Goal: Task Accomplishment & Management: Use online tool/utility

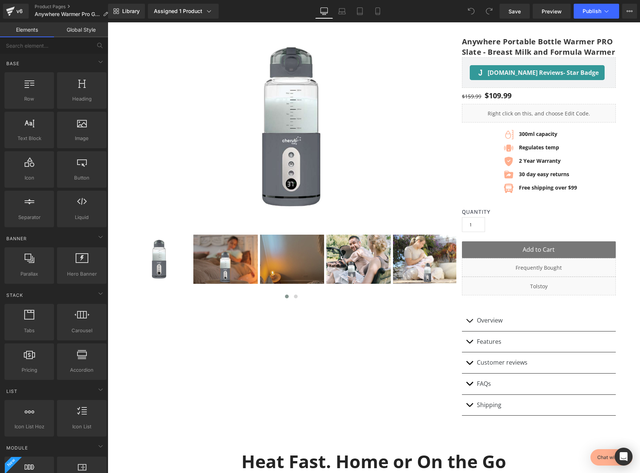
scroll to position [75, 0]
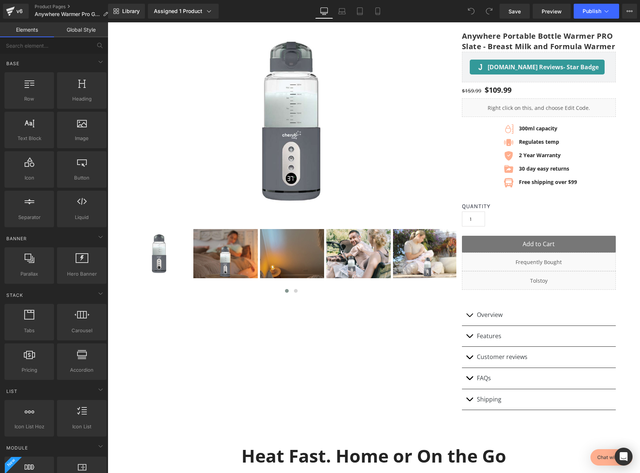
click at [555, 173] on div "30 day easy returns Text Block" at bounding box center [547, 169] width 60 height 8
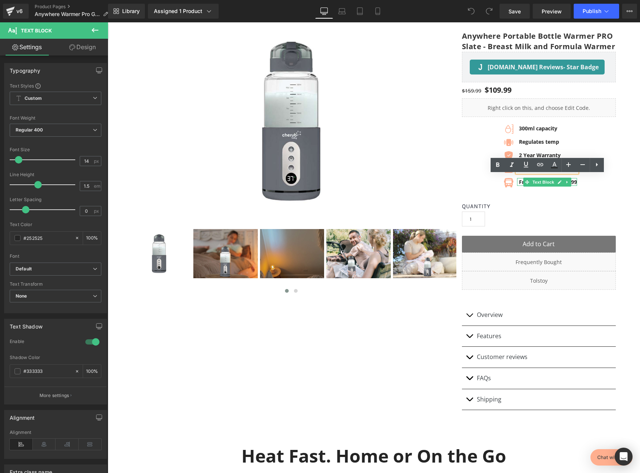
click at [566, 184] on icon at bounding box center [567, 182] width 4 height 4
click at [343, 126] on img at bounding box center [394, 226] width 537 height 412
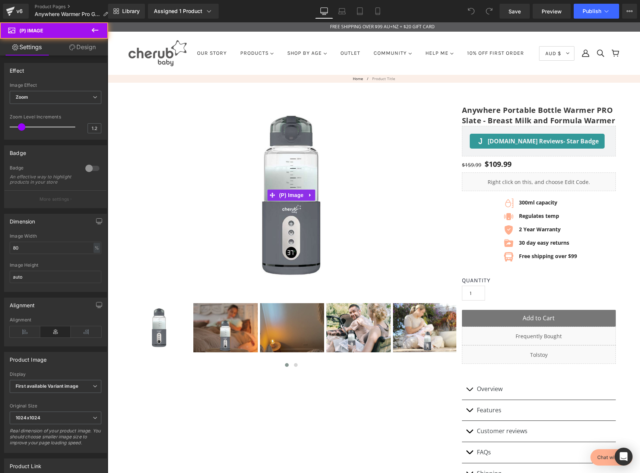
scroll to position [0, 0]
click at [359, 156] on img at bounding box center [249, 237] width 537 height 412
click at [77, 102] on span "Zoom" at bounding box center [56, 97] width 92 height 13
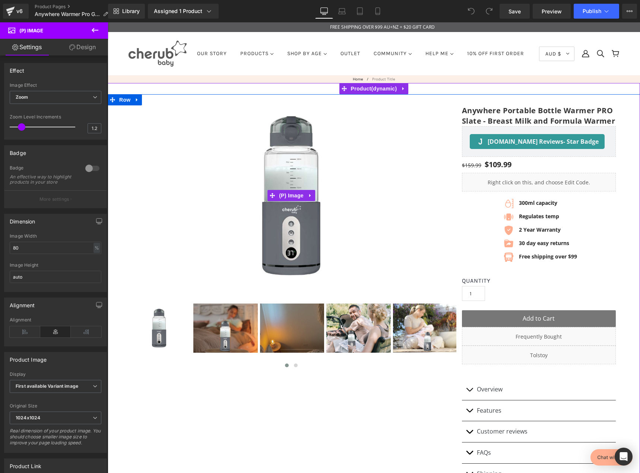
click at [301, 165] on img at bounding box center [286, 223] width 537 height 412
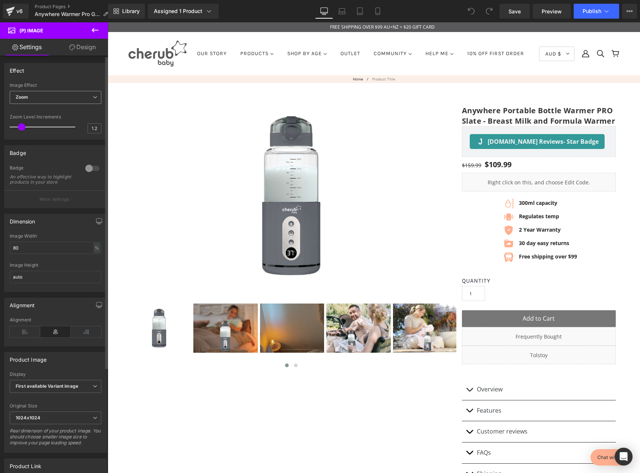
click at [56, 99] on span "Zoom" at bounding box center [56, 97] width 92 height 13
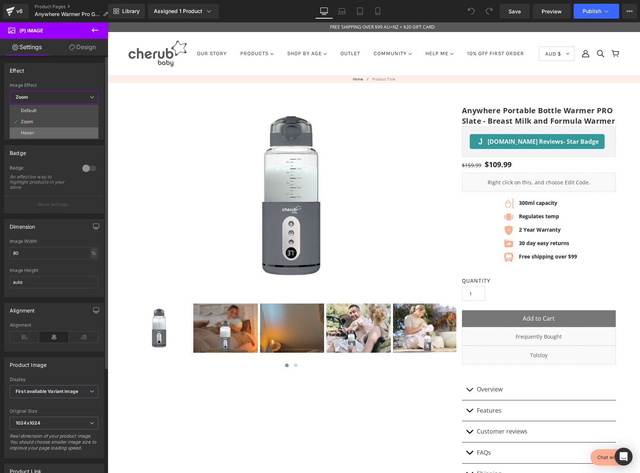
click at [39, 135] on li "Hover" at bounding box center [54, 132] width 89 height 11
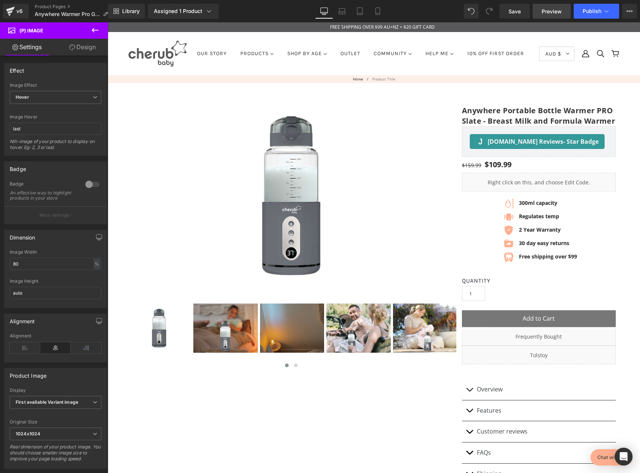
click at [560, 8] on span "Preview" at bounding box center [552, 11] width 20 height 8
click at [73, 99] on span "Hover" at bounding box center [56, 97] width 92 height 13
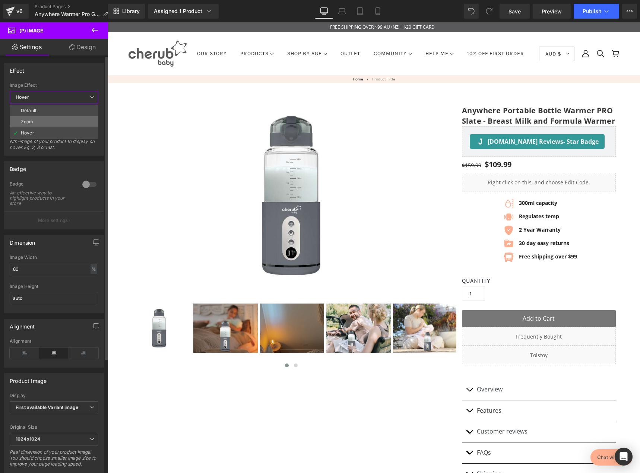
click at [57, 120] on li "Zoom" at bounding box center [54, 121] width 89 height 11
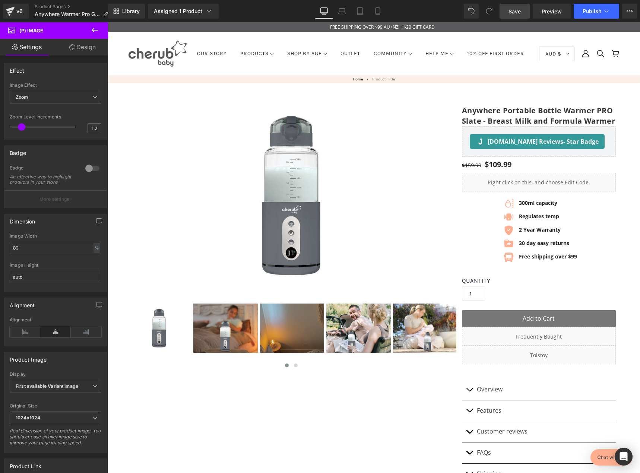
click at [522, 9] on link "Save" at bounding box center [515, 11] width 30 height 15
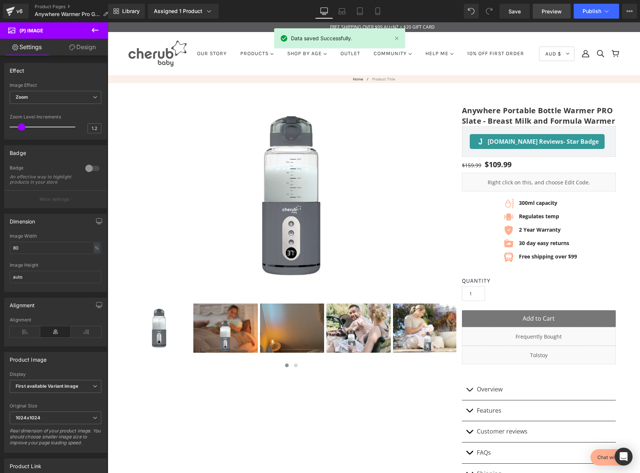
click at [553, 10] on span "Preview" at bounding box center [552, 11] width 20 height 8
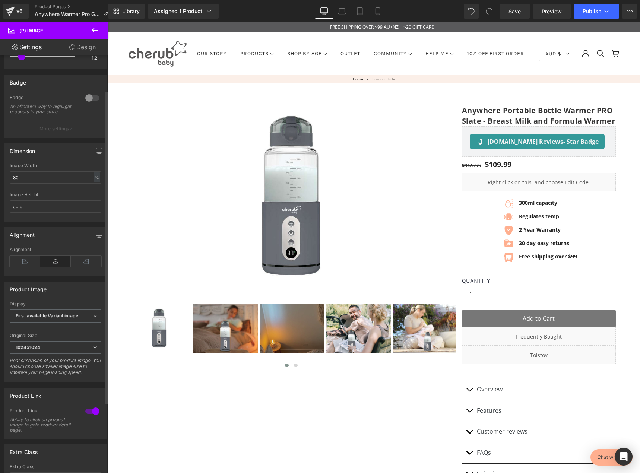
scroll to position [75, 0]
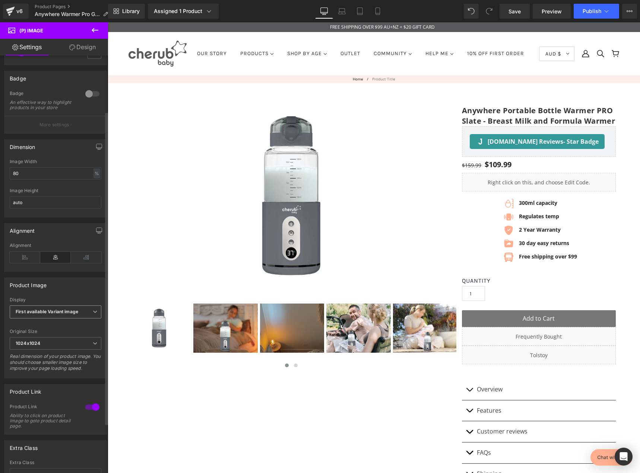
click at [57, 315] on b "First available Variant image" at bounding box center [47, 312] width 63 height 6
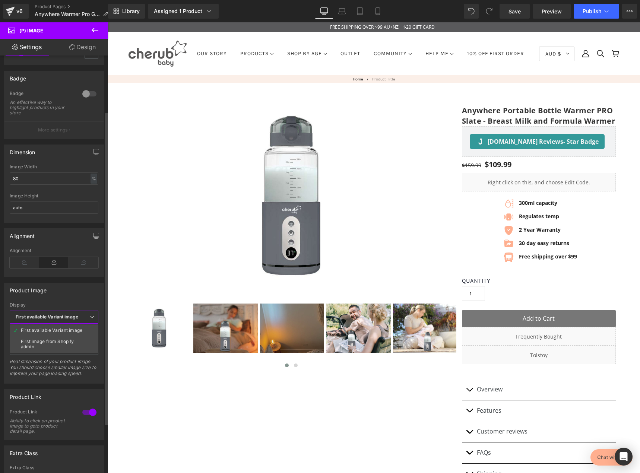
click at [57, 316] on b "First available Variant image" at bounding box center [47, 317] width 63 height 6
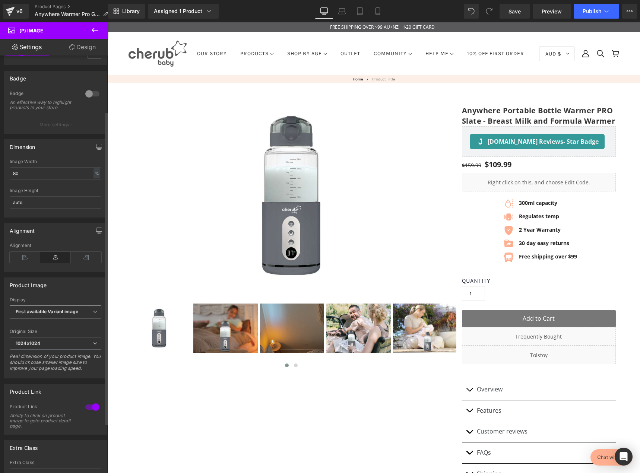
click at [57, 315] on b "First available Variant image" at bounding box center [47, 312] width 63 height 6
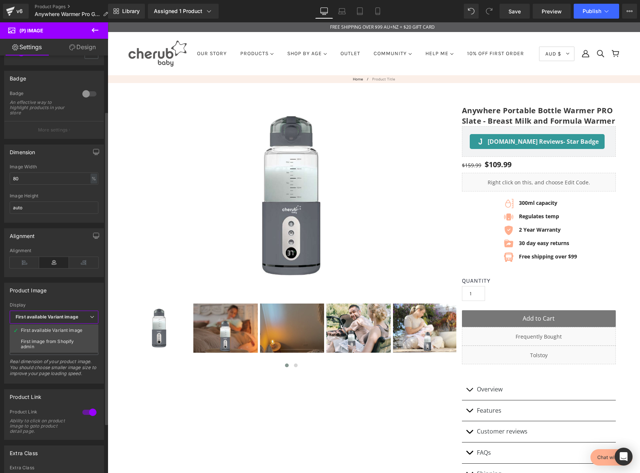
click at [57, 316] on b "First available Variant image" at bounding box center [47, 317] width 63 height 6
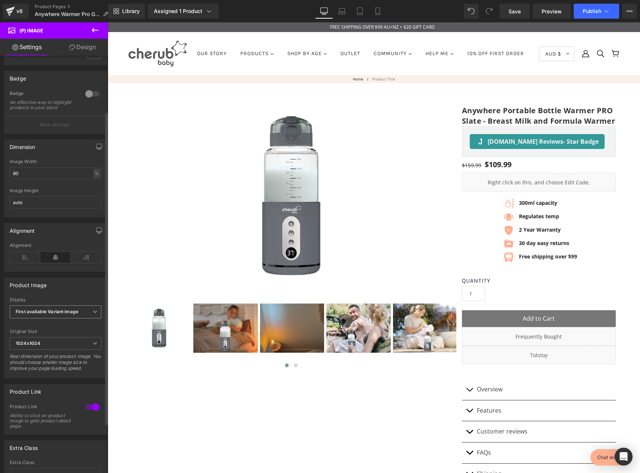
click at [57, 315] on b "First available Variant image" at bounding box center [47, 312] width 63 height 6
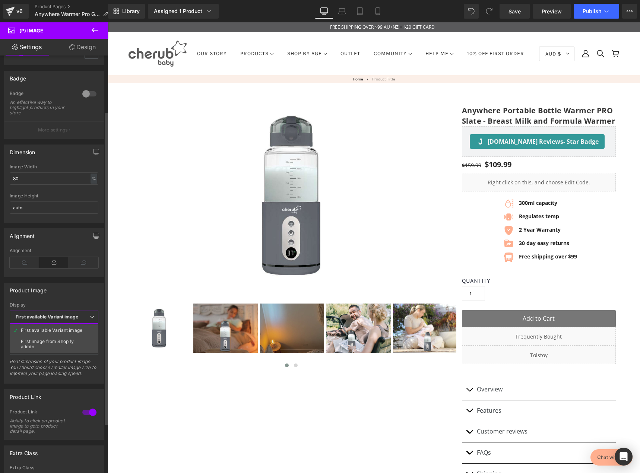
click at [57, 316] on b "First available Variant image" at bounding box center [47, 317] width 63 height 6
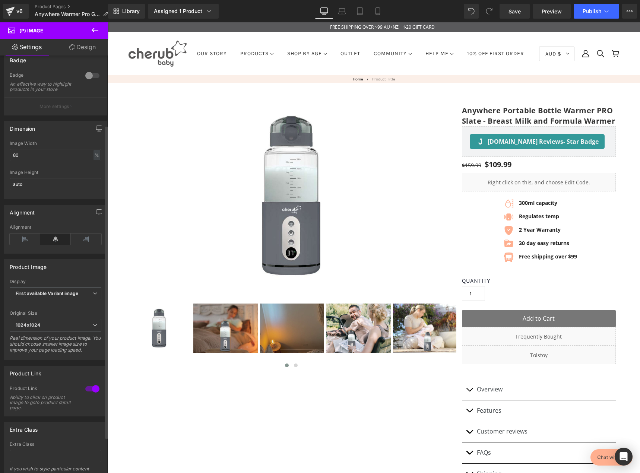
scroll to position [141, 0]
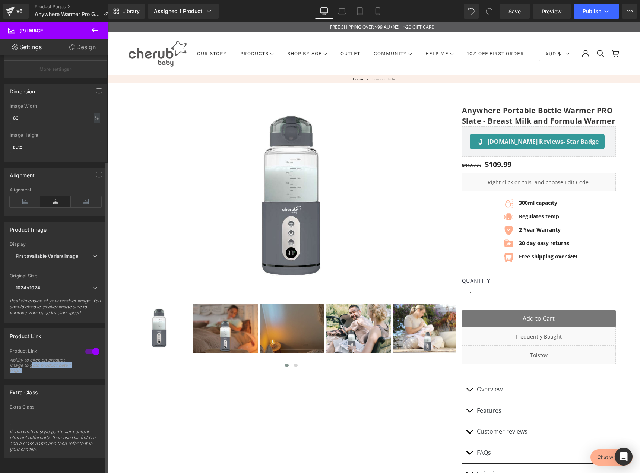
drag, startPoint x: 33, startPoint y: 361, endPoint x: 38, endPoint y: 370, distance: 9.5
click at [38, 370] on div "Product Link Ability to click on product image to goto product detail page." at bounding box center [56, 363] width 92 height 31
click at [39, 368] on div "Product Link Ability to click on product image to goto product detail page." at bounding box center [56, 363] width 92 height 31
drag, startPoint x: 39, startPoint y: 368, endPoint x: 28, endPoint y: 335, distance: 35.1
click at [28, 335] on div "Product Link 1 Product Link Ability to click on product image to goto product d…" at bounding box center [55, 354] width 103 height 51
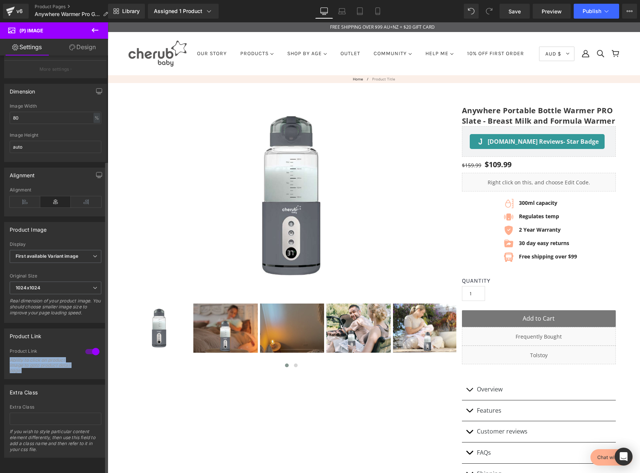
click at [83, 348] on div at bounding box center [92, 352] width 18 height 12
click at [553, 11] on span "Preview" at bounding box center [552, 11] width 20 height 8
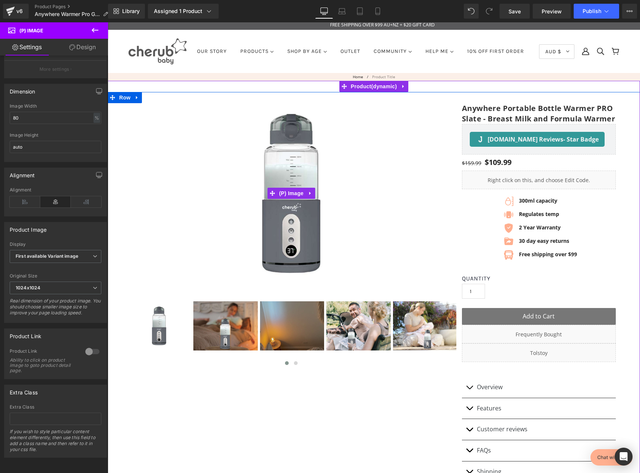
scroll to position [37, 0]
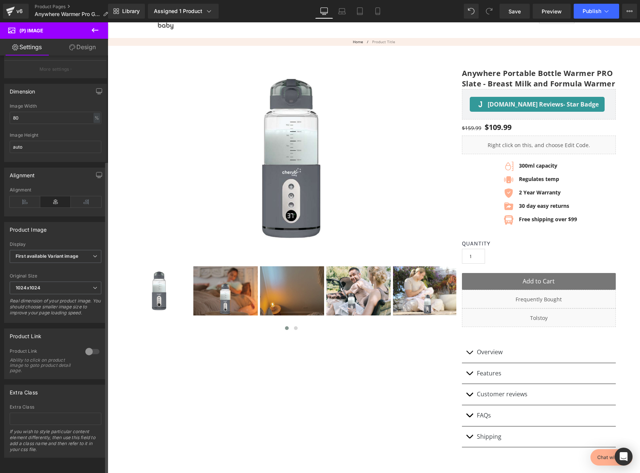
click at [88, 347] on div at bounding box center [92, 352] width 18 height 12
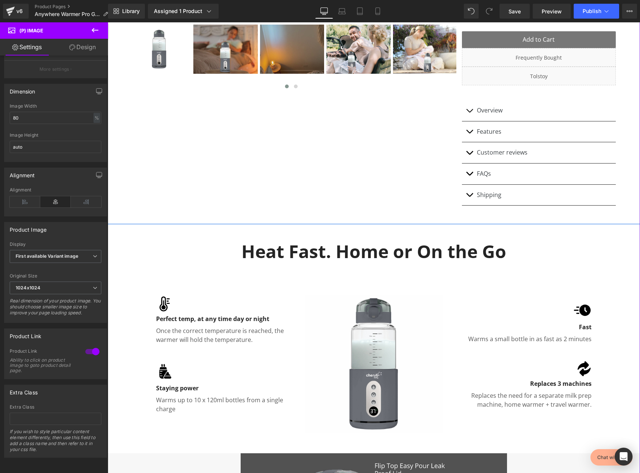
scroll to position [112, 0]
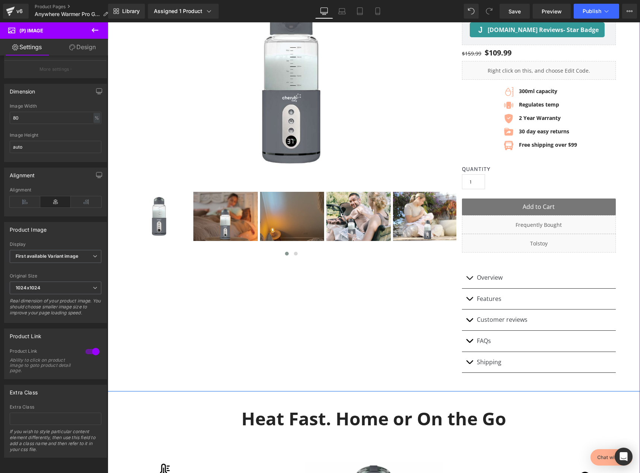
click at [550, 325] on div "Customer reviews Text Block" at bounding box center [539, 320] width 124 height 10
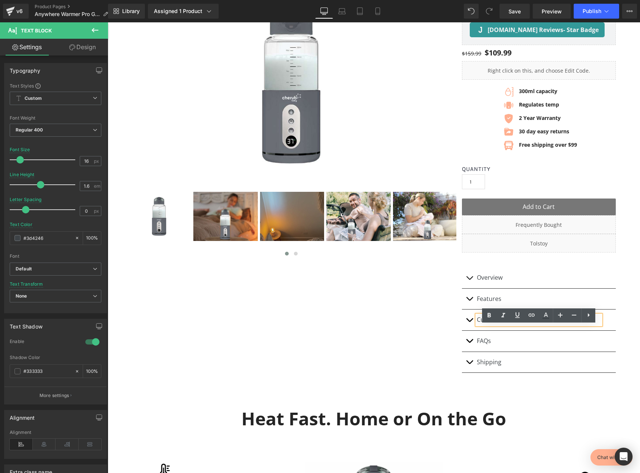
click at [470, 322] on span "button" at bounding box center [470, 322] width 0 height 0
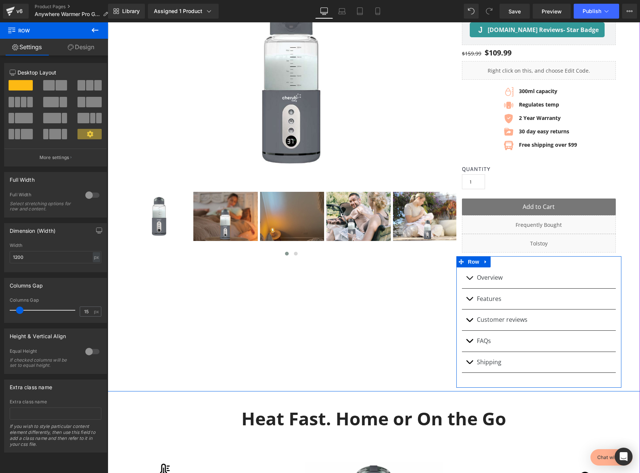
click at [459, 331] on div "Overview Text Block (P) Description Features Text Block" at bounding box center [538, 320] width 165 height 128
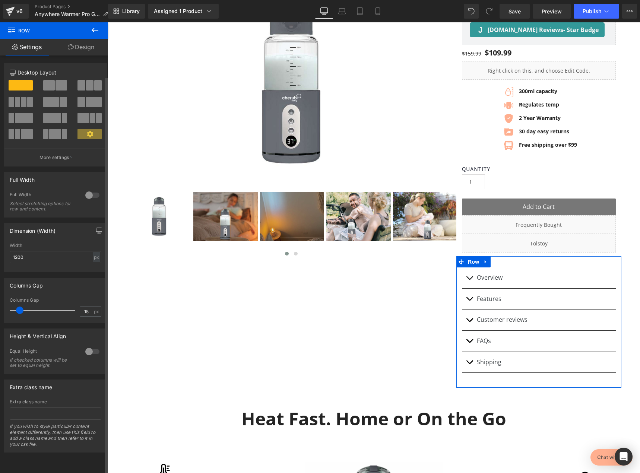
scroll to position [0, 0]
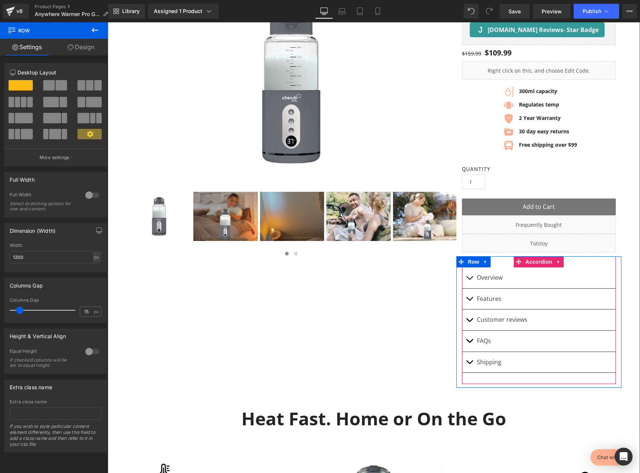
click at [557, 322] on div "Customer reviews Text Block" at bounding box center [539, 320] width 154 height 21
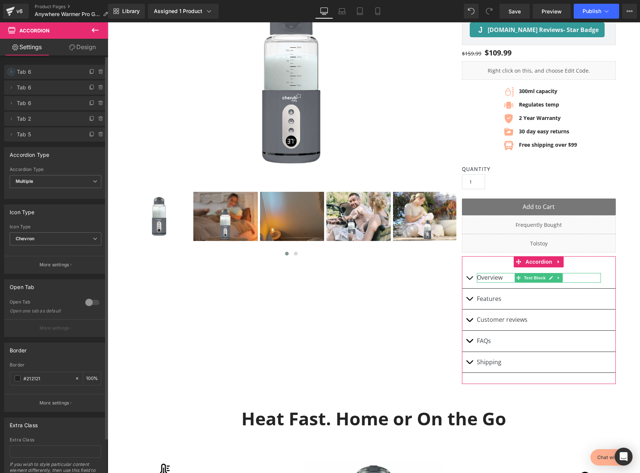
click at [12, 73] on icon at bounding box center [11, 72] width 6 height 6
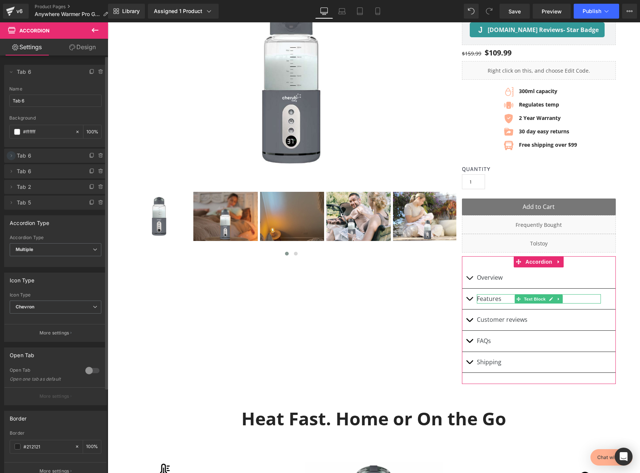
click at [10, 159] on span at bounding box center [11, 155] width 9 height 9
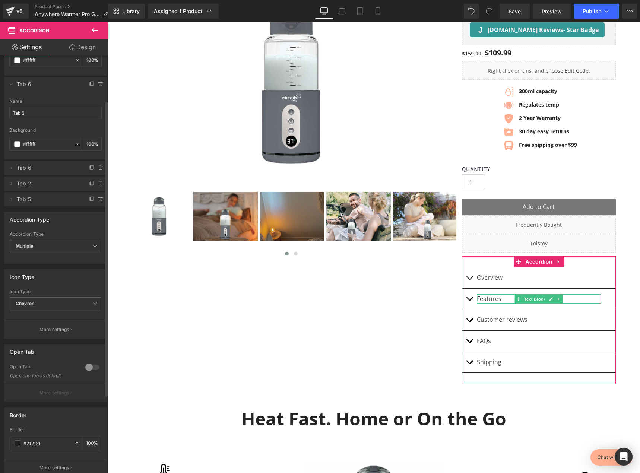
scroll to position [75, 0]
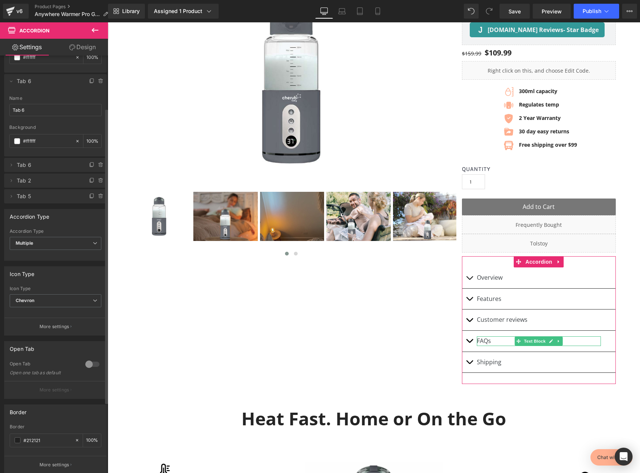
click at [12, 185] on li "Delete Cancel Tab 2 Tab 2 Name Tab 2 #FFFFFF Background #ffffff 100 %" at bounding box center [55, 181] width 103 height 14
click at [12, 183] on icon at bounding box center [11, 181] width 6 height 6
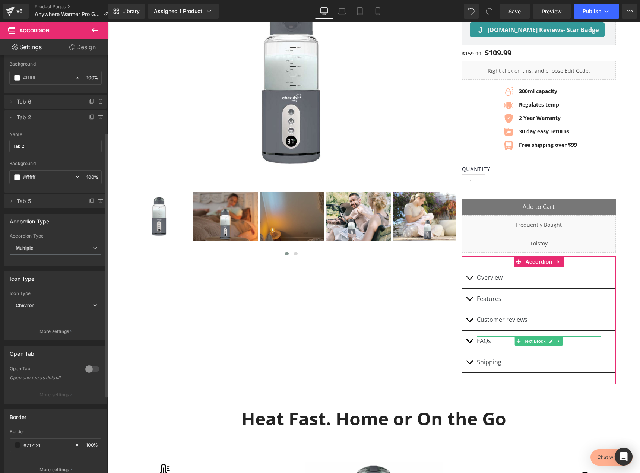
scroll to position [149, 0]
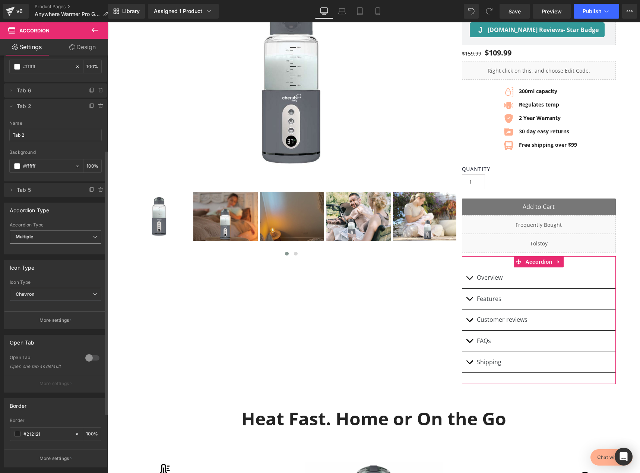
click at [55, 239] on span "Multiple" at bounding box center [56, 237] width 92 height 13
click at [55, 239] on span "Multiple" at bounding box center [54, 237] width 89 height 13
click at [47, 295] on span "Chevron" at bounding box center [56, 294] width 92 height 13
click at [47, 295] on span "Chevron" at bounding box center [54, 294] width 89 height 13
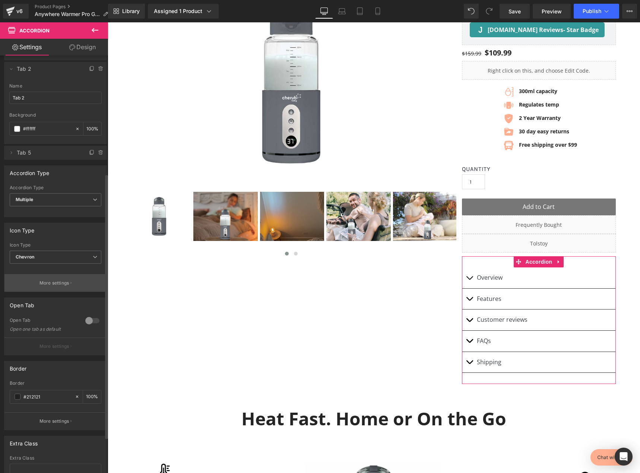
click at [57, 287] on button "More settings" at bounding box center [55, 283] width 102 height 18
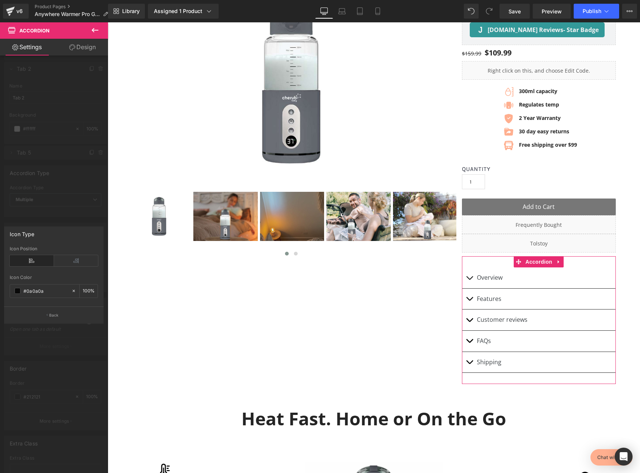
click at [78, 185] on div at bounding box center [54, 249] width 108 height 455
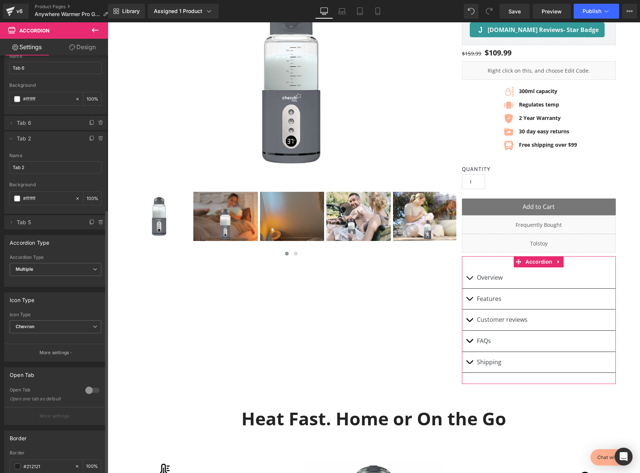
scroll to position [0, 0]
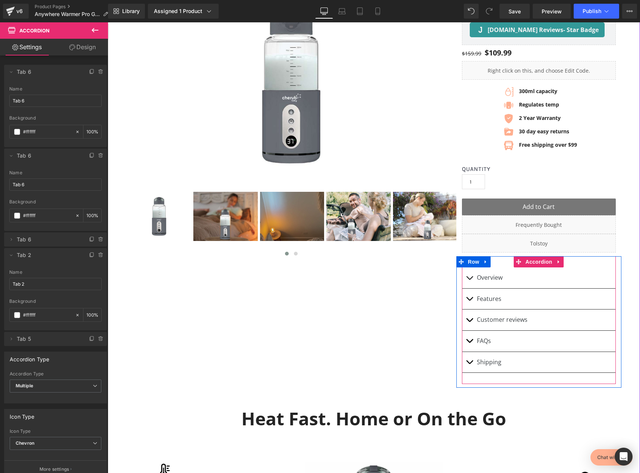
click at [470, 280] on span "button" at bounding box center [470, 280] width 0 height 0
click at [470, 288] on button "button" at bounding box center [469, 278] width 15 height 21
click at [470, 280] on span "button" at bounding box center [470, 280] width 0 height 0
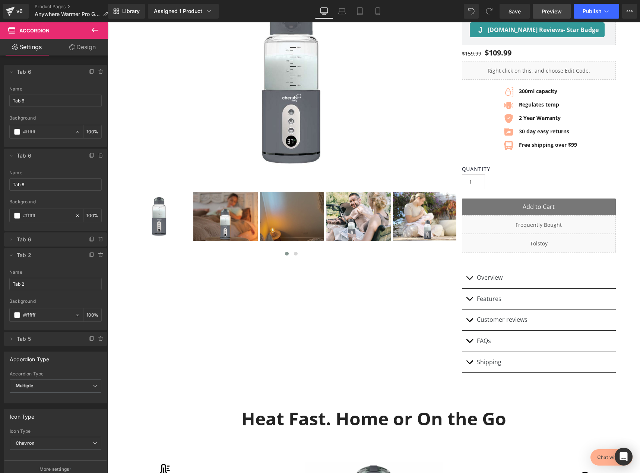
click at [562, 9] on link "Preview" at bounding box center [552, 11] width 38 height 15
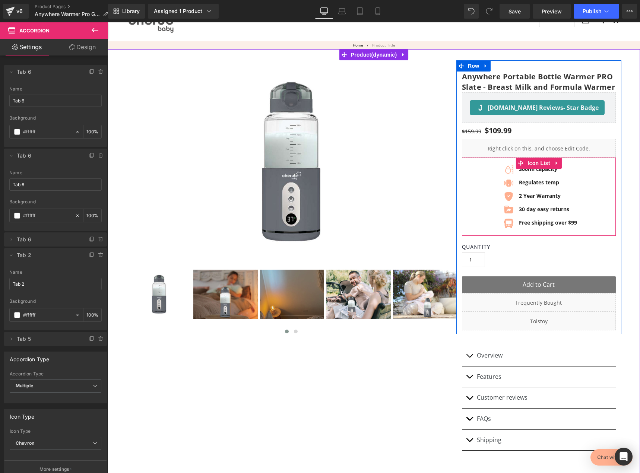
scroll to position [112, 0]
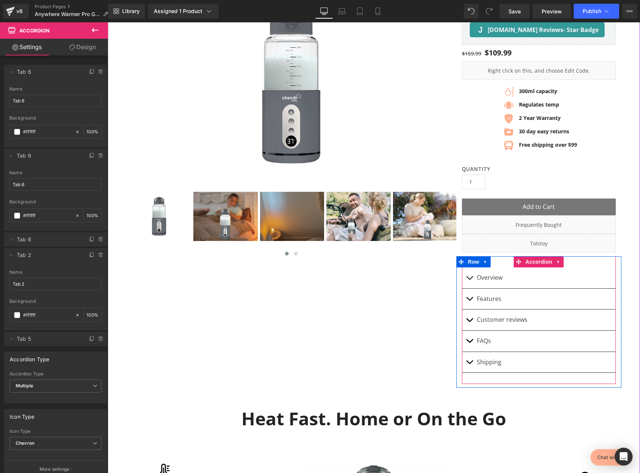
click at [471, 288] on button "button" at bounding box center [469, 278] width 15 height 21
click at [470, 280] on span "button" at bounding box center [470, 280] width 0 height 0
click at [493, 325] on p "Customer reviews" at bounding box center [539, 320] width 124 height 10
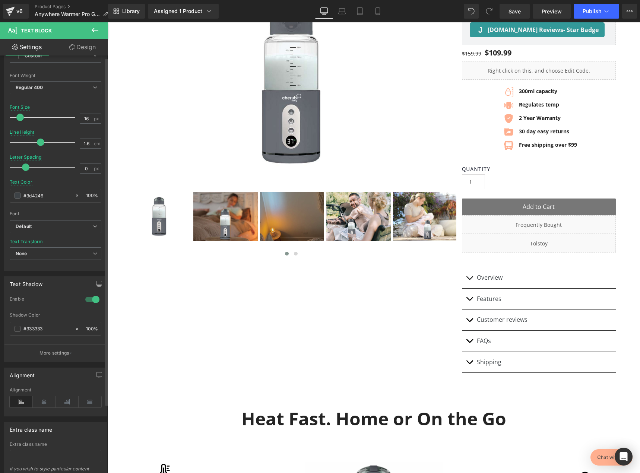
scroll to position [0, 0]
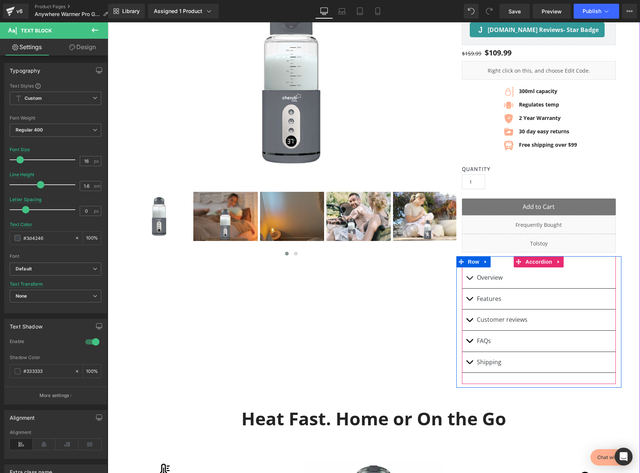
click at [472, 331] on button "button" at bounding box center [469, 320] width 15 height 21
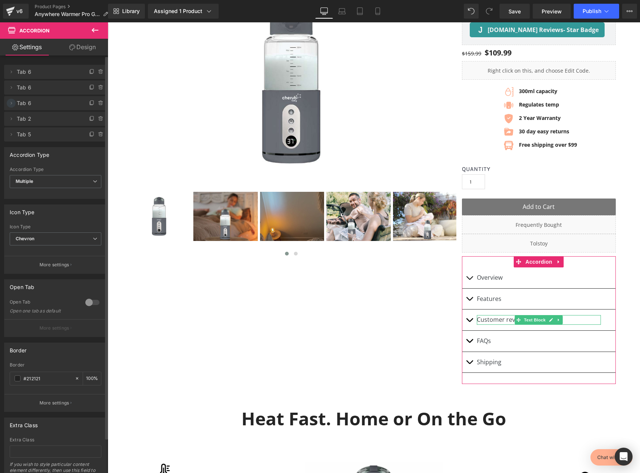
click at [12, 105] on icon at bounding box center [11, 103] width 6 height 6
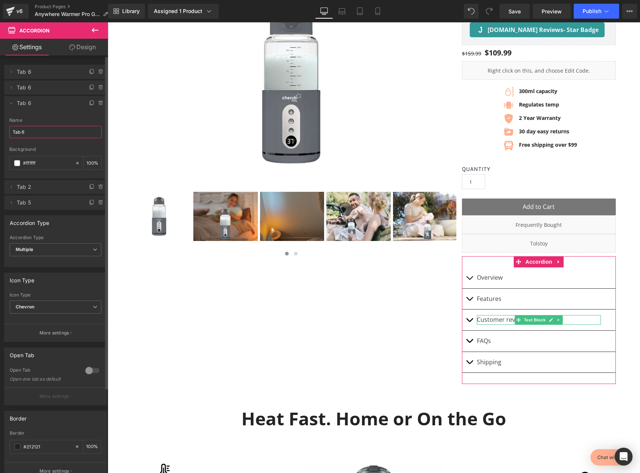
click at [34, 133] on input "Tab 6" at bounding box center [55, 132] width 92 height 12
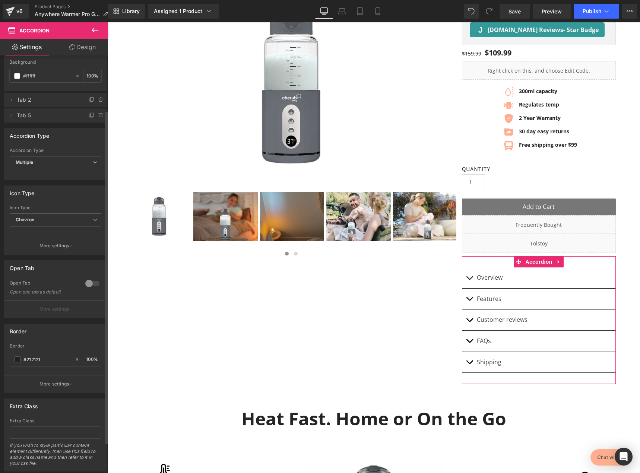
scroll to position [107, 0]
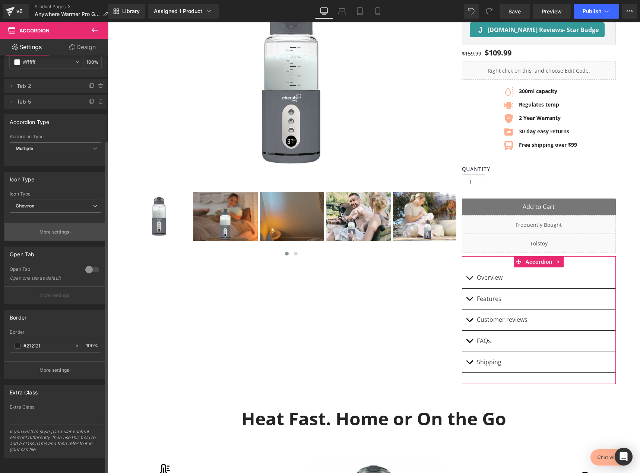
click at [49, 223] on button "More settings" at bounding box center [55, 232] width 102 height 18
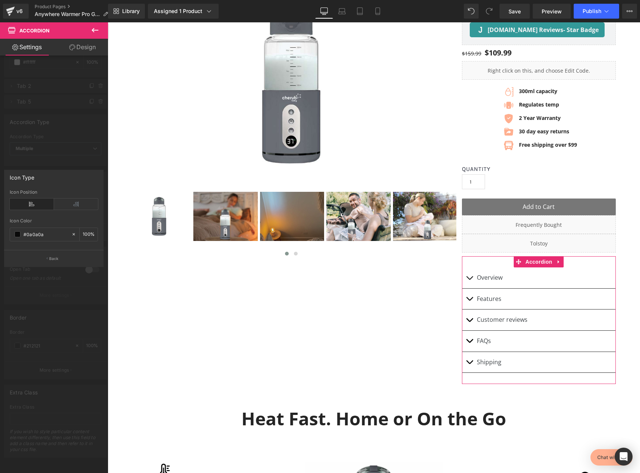
click at [66, 144] on div at bounding box center [54, 249] width 108 height 455
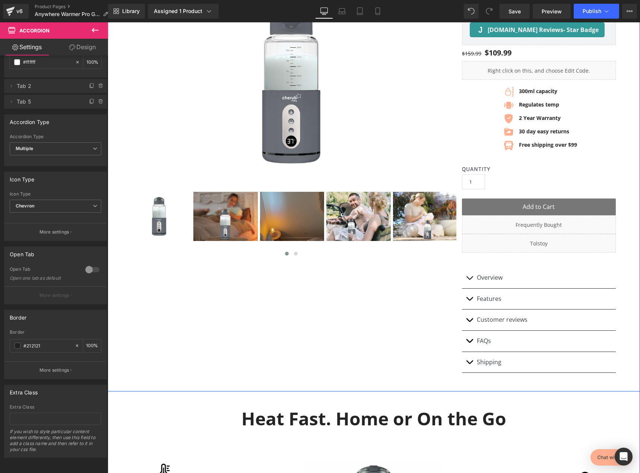
click at [490, 325] on p "Customer reviews" at bounding box center [539, 320] width 124 height 10
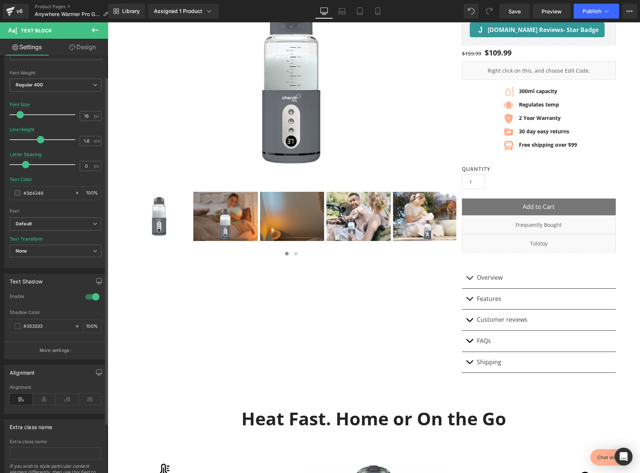
scroll to position [0, 0]
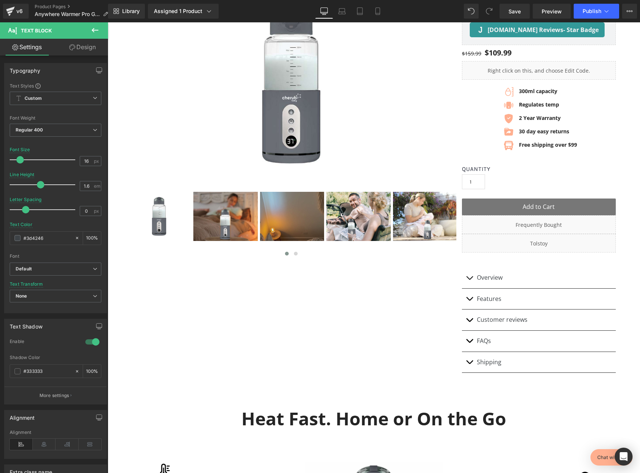
click at [81, 50] on link "Design" at bounding box center [83, 47] width 54 height 17
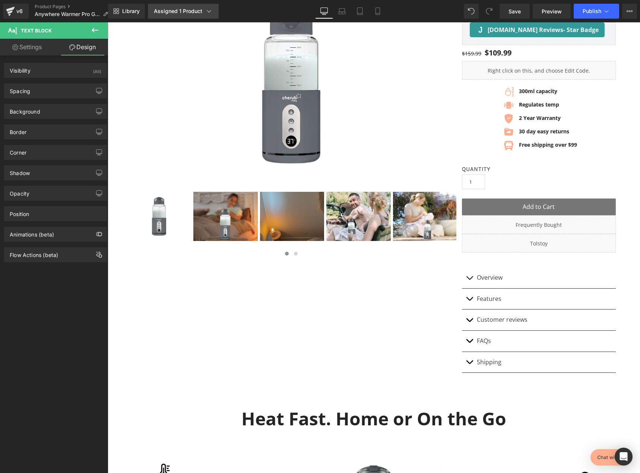
click at [204, 18] on link "Assigned 1 Product" at bounding box center [183, 11] width 71 height 15
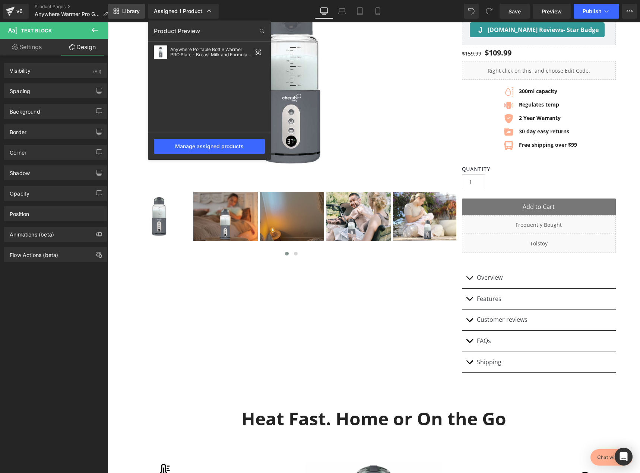
click at [140, 12] on span "Library" at bounding box center [131, 11] width 18 height 7
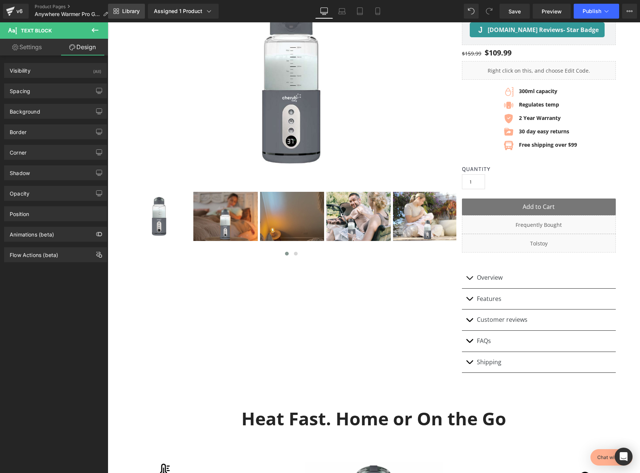
click at [140, 12] on span "Library" at bounding box center [131, 11] width 18 height 7
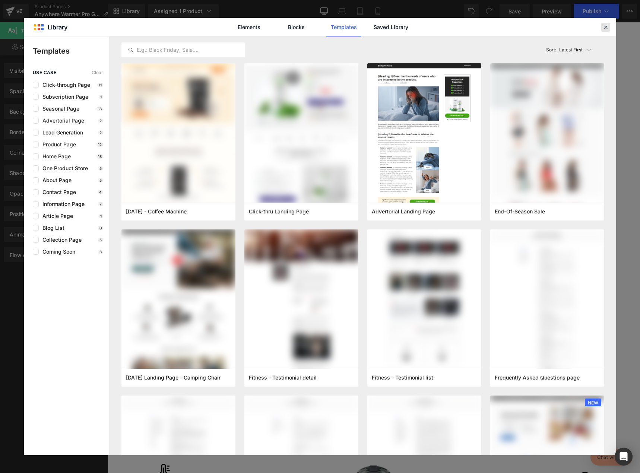
click at [605, 26] on icon at bounding box center [606, 27] width 7 height 7
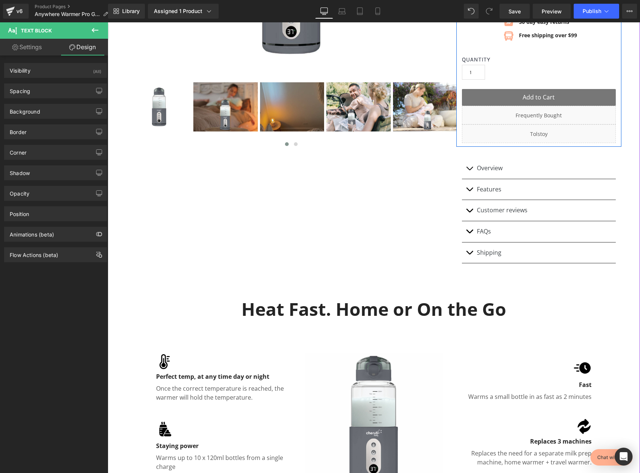
scroll to position [224, 0]
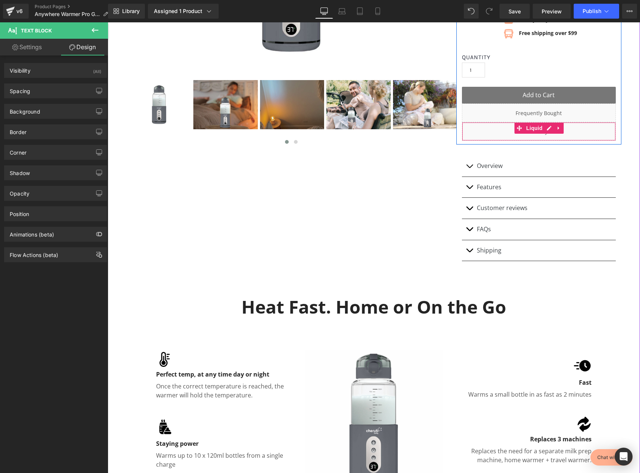
click at [539, 141] on div "Liquid" at bounding box center [539, 131] width 154 height 19
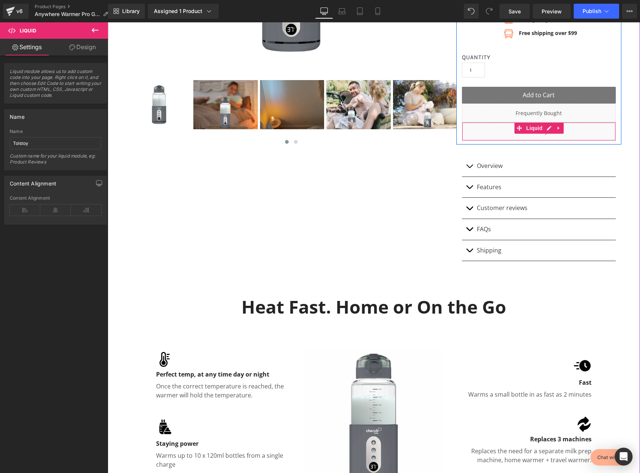
click at [548, 140] on div "Liquid" at bounding box center [539, 131] width 154 height 19
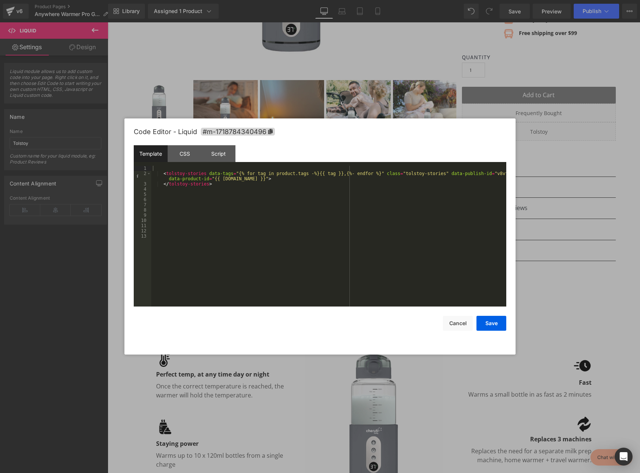
click at [285, 193] on div "< tolstoy-stories data-tags = "{% for tag in product.tags -%}{{ tag }},{%- endf…" at bounding box center [328, 241] width 355 height 151
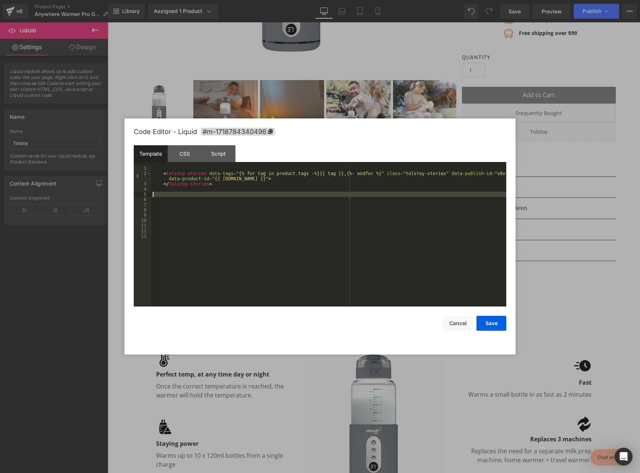
click at [285, 193] on div "< tolstoy-stories data-tags = "{% for tag in product.tags -%}{{ tag }},{%- endf…" at bounding box center [328, 241] width 355 height 151
drag, startPoint x: 582, startPoint y: 228, endPoint x: 464, endPoint y: 206, distance: 119.9
click at [582, 228] on div at bounding box center [320, 236] width 640 height 473
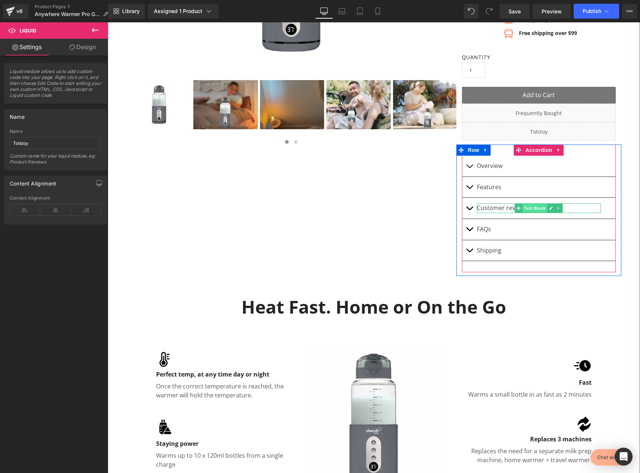
click at [523, 213] on span "Text Block" at bounding box center [535, 208] width 25 height 9
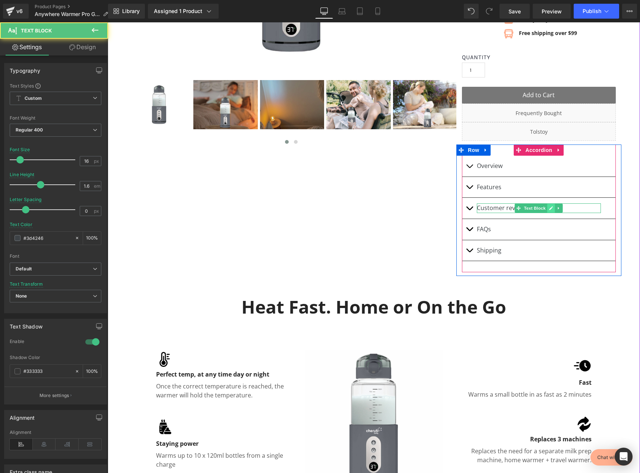
click at [548, 213] on link at bounding box center [551, 208] width 8 height 9
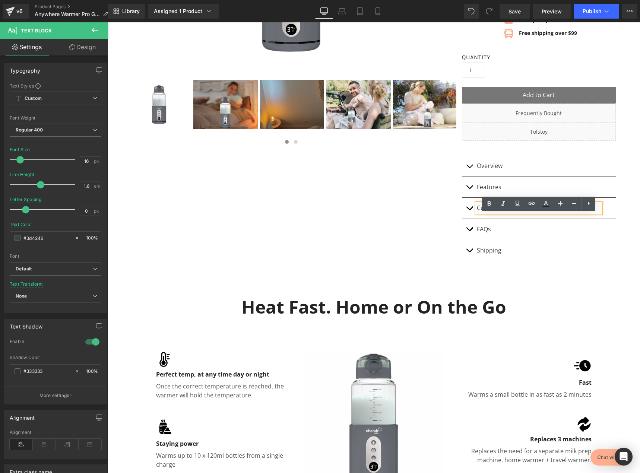
click at [561, 272] on div "Overview Text Block (P) Description Features Text Block" at bounding box center [539, 209] width 154 height 128
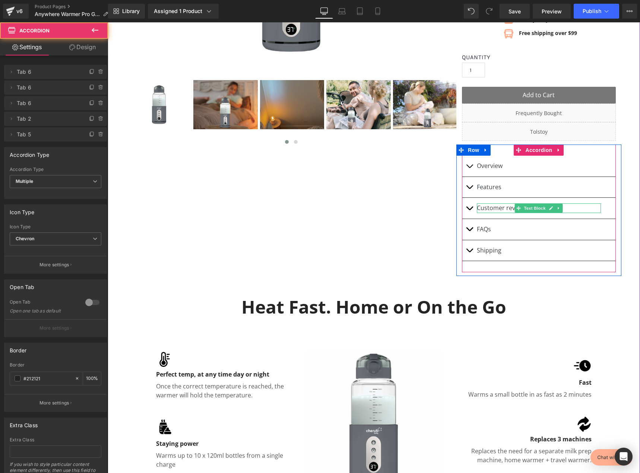
click at [557, 211] on icon at bounding box center [559, 208] width 4 height 4
click at [108, 22] on div at bounding box center [108, 22] width 0 height 0
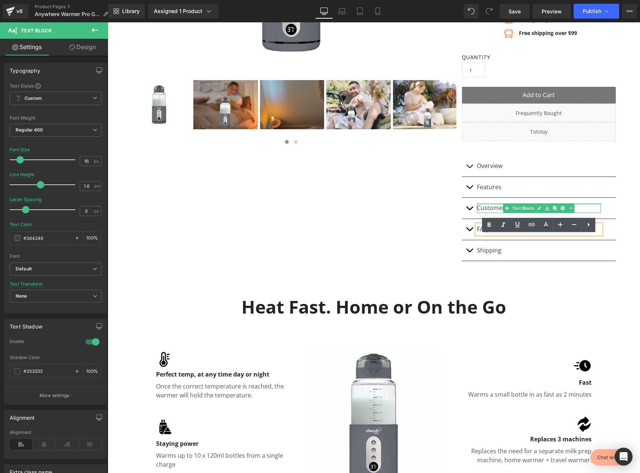
drag, startPoint x: 586, startPoint y: 216, endPoint x: 608, endPoint y: 216, distance: 22.0
click at [586, 213] on div "Customer reviews Text Block" at bounding box center [539, 208] width 124 height 10
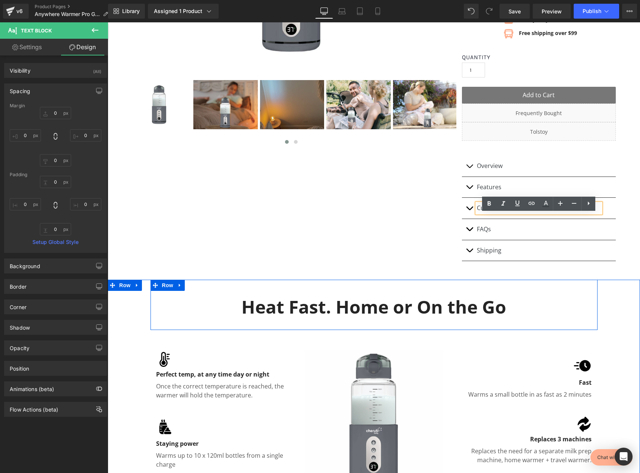
click at [595, 307] on div "Heat Fast. Home or On the Go Heading" at bounding box center [374, 307] width 447 height 32
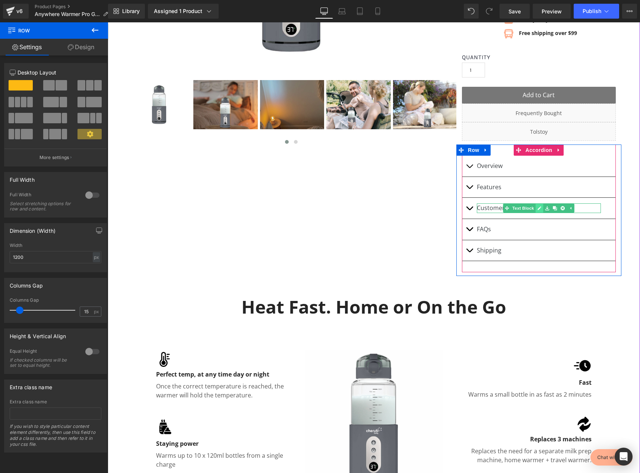
click at [540, 210] on icon at bounding box center [540, 208] width 4 height 4
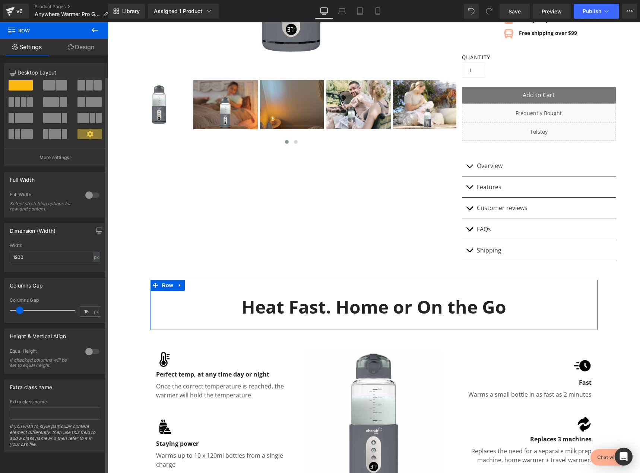
scroll to position [0, 0]
click at [53, 172] on div "Full Width 0 Full Width Select stretching options for row and content." at bounding box center [55, 194] width 103 height 45
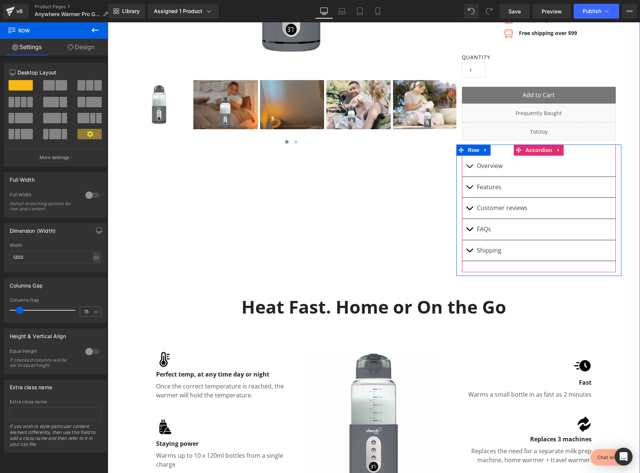
click at [472, 240] on button "button" at bounding box center [469, 229] width 15 height 21
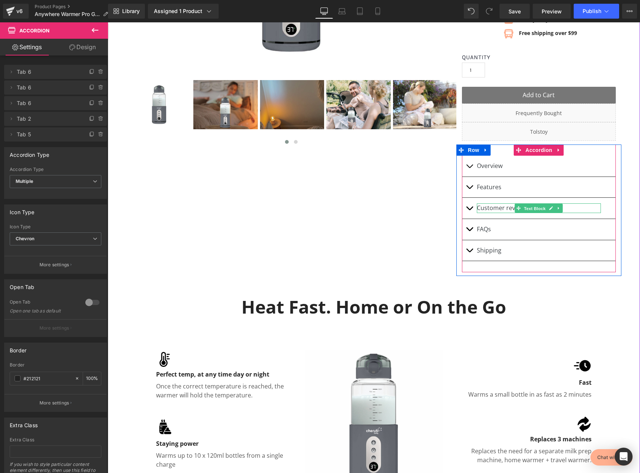
click at [514, 213] on div "Customer reviews Text Block" at bounding box center [539, 208] width 124 height 10
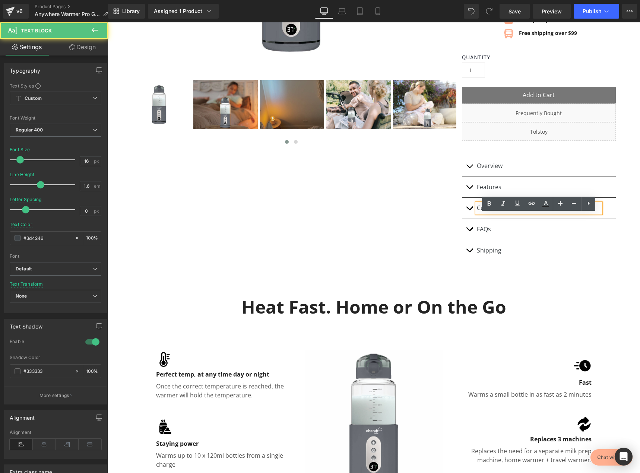
click at [537, 234] on div "FAQs Text Block" at bounding box center [539, 230] width 124 height 10
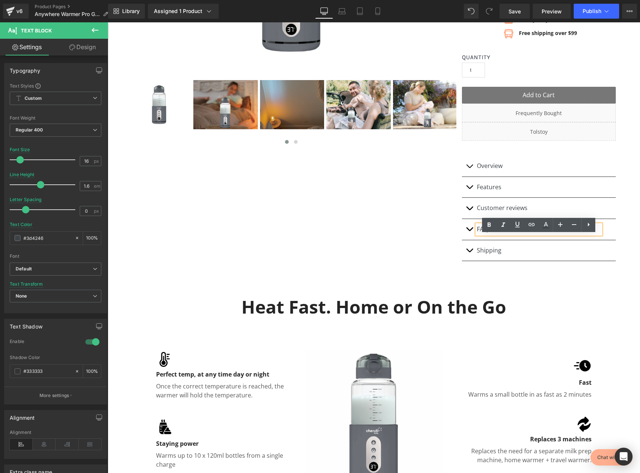
click at [611, 219] on div "Customer reviews Text Block" at bounding box center [539, 208] width 154 height 21
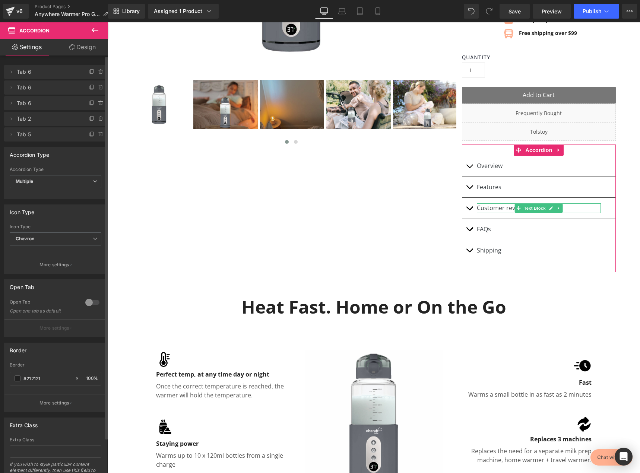
click at [33, 105] on span "Tab 6" at bounding box center [48, 103] width 63 height 14
click at [24, 104] on span "Tab 6" at bounding box center [48, 103] width 63 height 14
click at [13, 105] on icon at bounding box center [11, 103] width 6 height 6
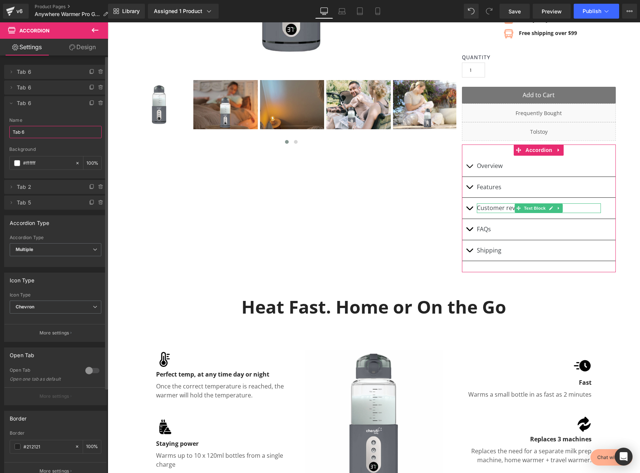
click at [35, 136] on input "Tab 6" at bounding box center [55, 132] width 92 height 12
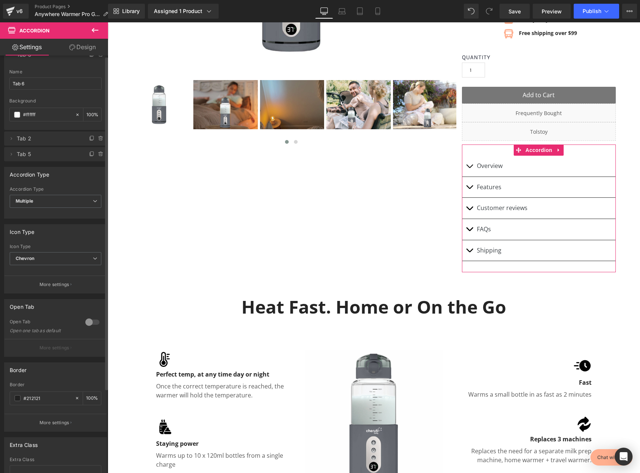
scroll to position [0, 0]
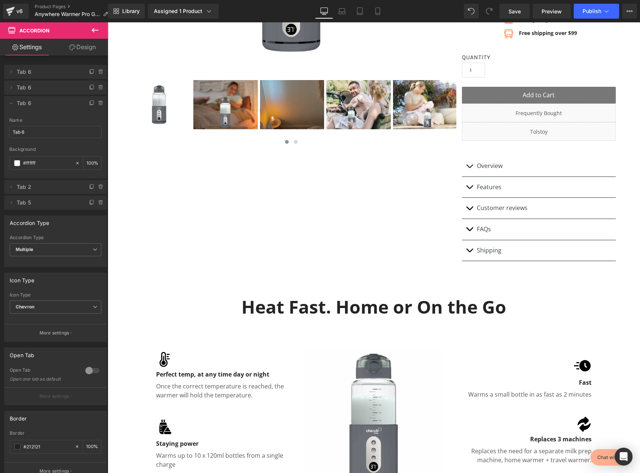
click at [97, 35] on button at bounding box center [95, 30] width 26 height 16
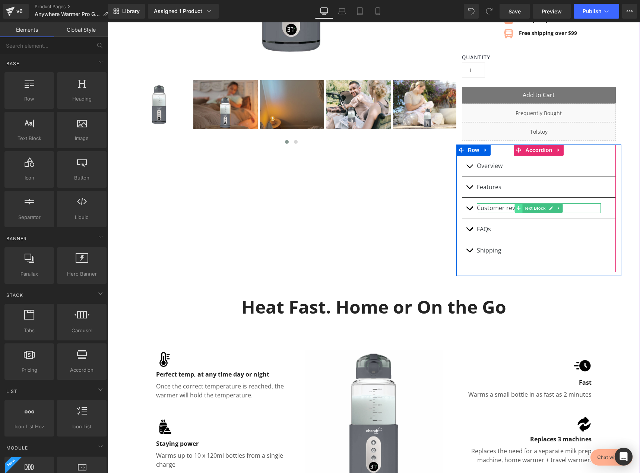
click at [517, 211] on icon at bounding box center [519, 208] width 4 height 4
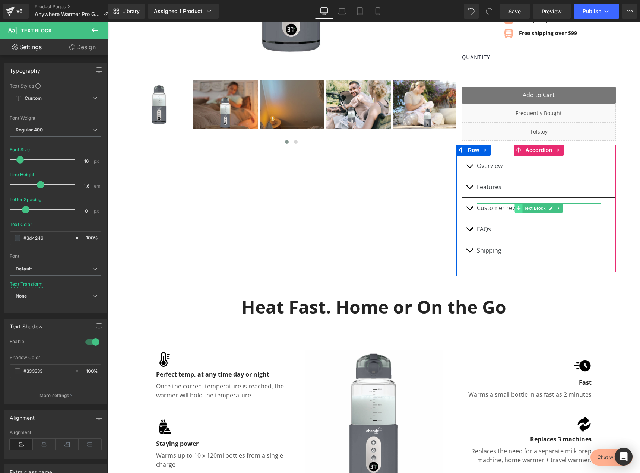
click at [517, 211] on icon at bounding box center [519, 208] width 4 height 4
click at [489, 192] on p "Features" at bounding box center [539, 188] width 124 height 10
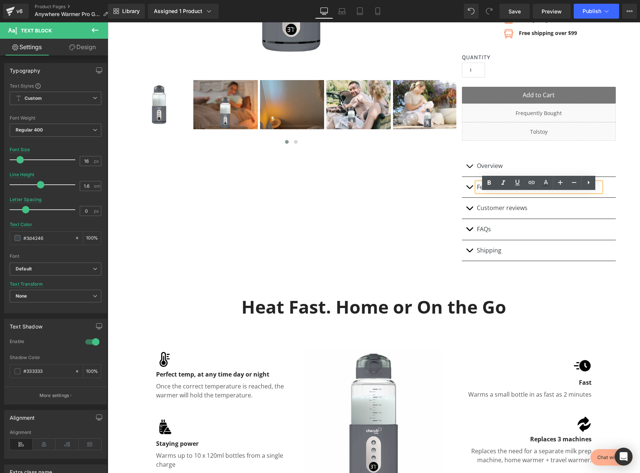
click at [474, 165] on div "Overview Text Block (P) Description Features Text Block" at bounding box center [539, 209] width 154 height 128
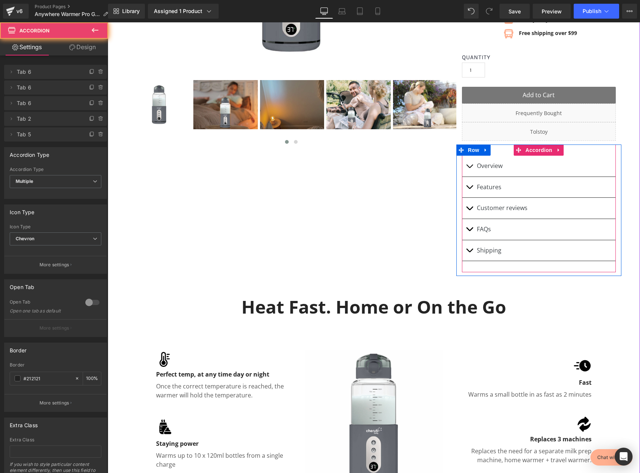
click at [472, 170] on button "button" at bounding box center [469, 166] width 15 height 21
click at [561, 153] on icon at bounding box center [558, 151] width 5 height 6
click at [575, 152] on icon at bounding box center [573, 150] width 1 height 3
click at [557, 153] on icon at bounding box center [558, 151] width 5 height 6
click at [518, 272] on div "Overview Text Block (P) Description Features Text Block" at bounding box center [539, 209] width 154 height 128
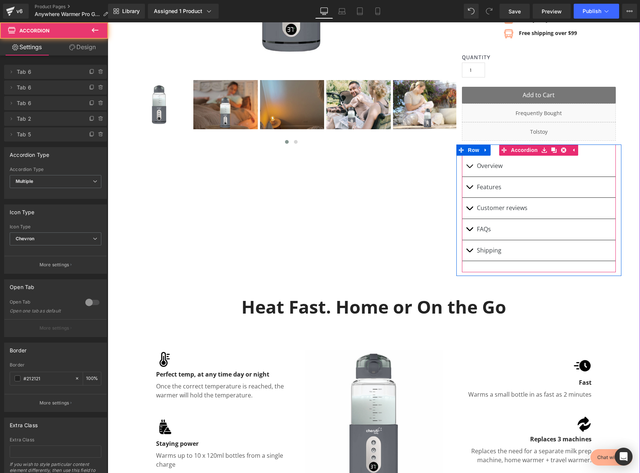
click at [518, 272] on div "Overview Text Block (P) Description Features Text Block" at bounding box center [539, 209] width 154 height 128
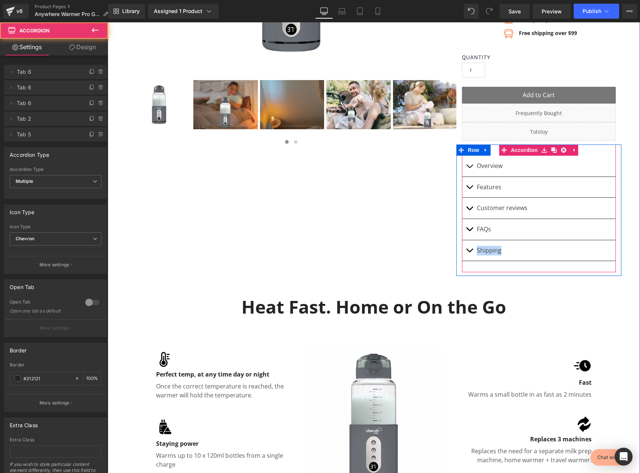
click at [518, 272] on div "Overview Text Block (P) Description Features Text Block" at bounding box center [539, 209] width 154 height 128
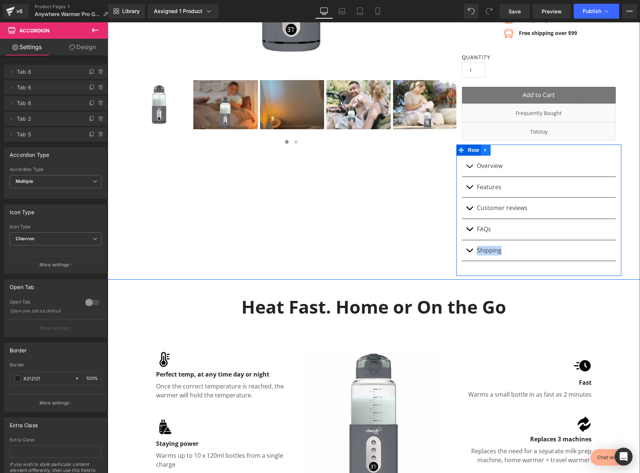
click at [487, 153] on icon at bounding box center [485, 151] width 5 height 6
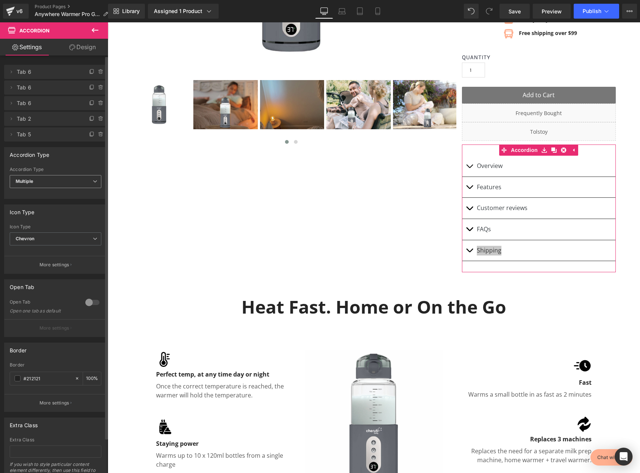
click at [64, 182] on span "Multiple" at bounding box center [56, 181] width 92 height 13
click at [64, 182] on span "Multiple" at bounding box center [54, 181] width 89 height 13
click at [30, 108] on span "Tab 6" at bounding box center [48, 103] width 63 height 14
click at [21, 101] on span "Tab 6" at bounding box center [48, 103] width 63 height 14
click at [12, 104] on icon at bounding box center [11, 103] width 6 height 6
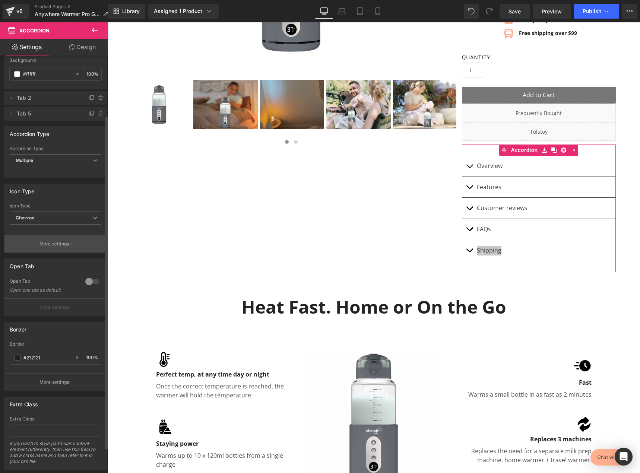
scroll to position [107, 0]
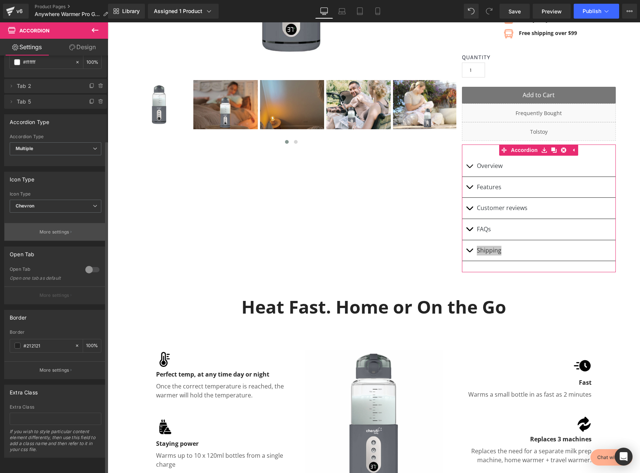
click at [55, 229] on p "More settings" at bounding box center [54, 232] width 30 height 7
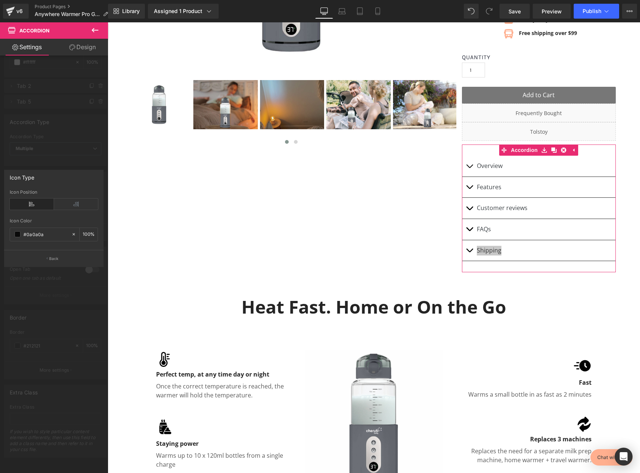
click at [57, 321] on div at bounding box center [54, 249] width 108 height 455
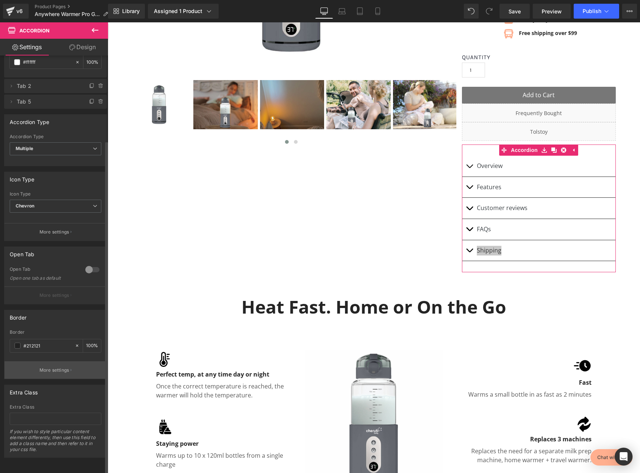
click at [57, 367] on p "More settings" at bounding box center [54, 370] width 30 height 7
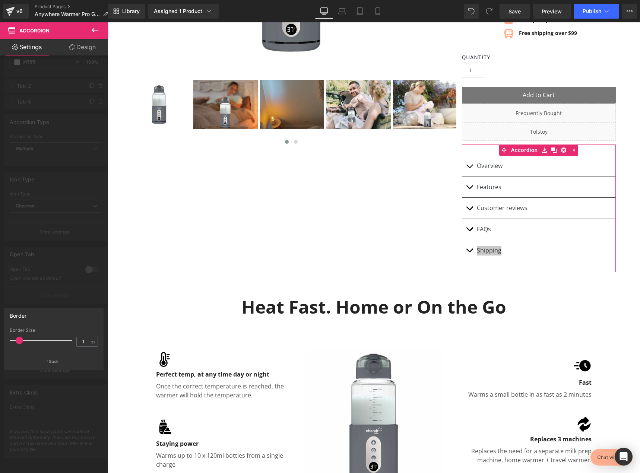
click at [57, 424] on div at bounding box center [54, 249] width 108 height 455
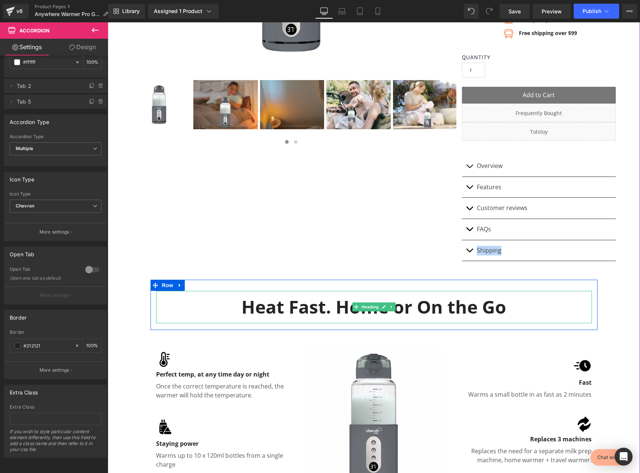
click at [575, 317] on h2 "Heat Fast. Home or On the Go" at bounding box center [374, 307] width 436 height 23
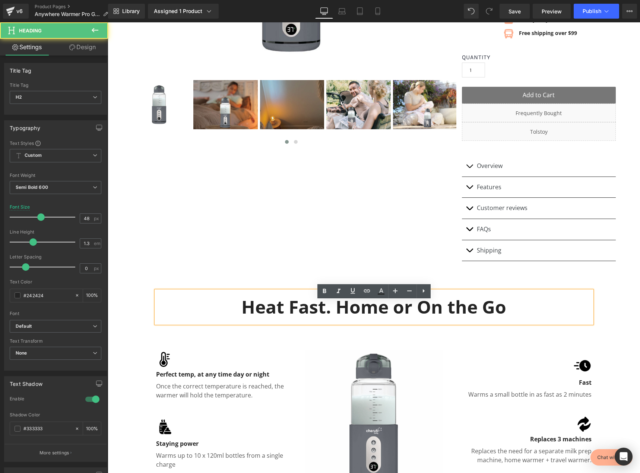
click at [572, 291] on div "Heat Fast. Home or On the Go Heading Row" at bounding box center [374, 305] width 447 height 50
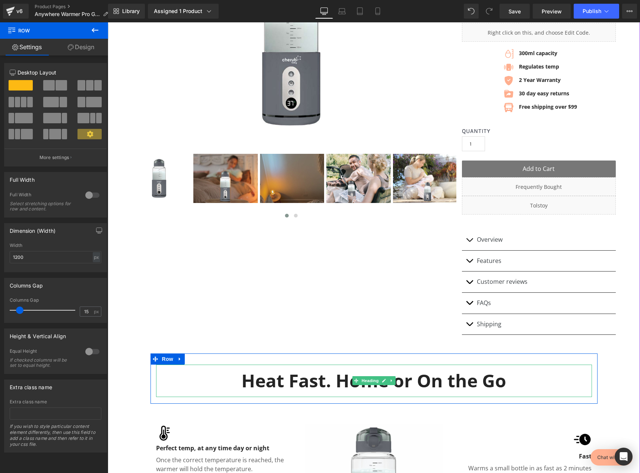
scroll to position [149, 0]
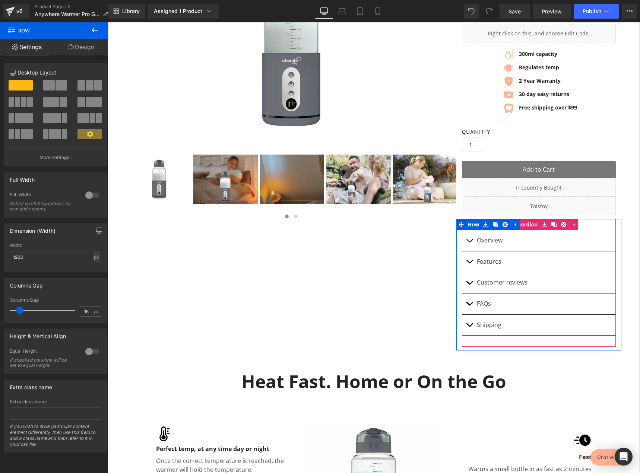
click at [521, 294] on div "Customer reviews Text Block" at bounding box center [539, 282] width 154 height 21
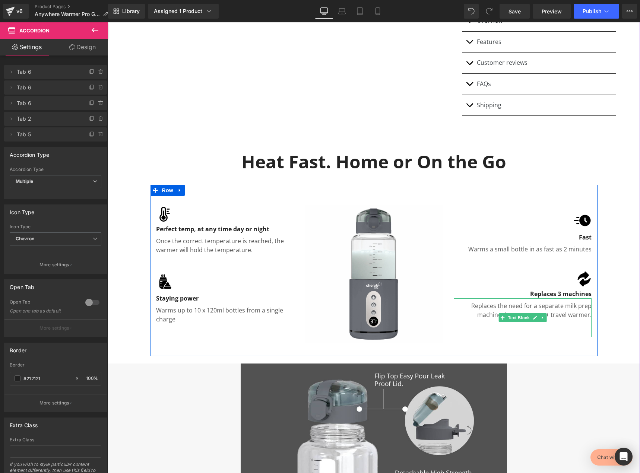
scroll to position [410, 0]
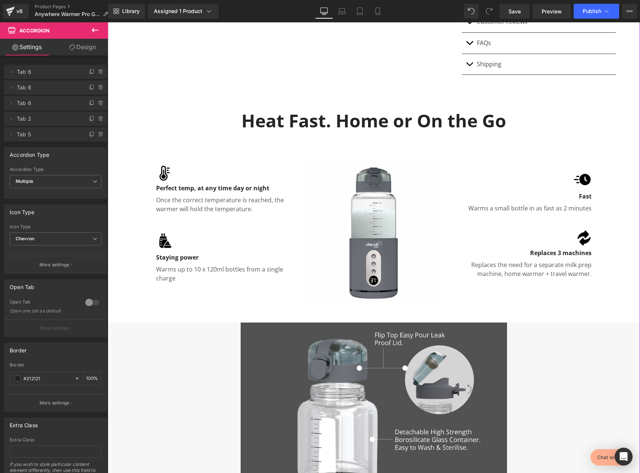
click at [555, 257] on div "Replaces 3 machines Text Block" at bounding box center [523, 252] width 138 height 12
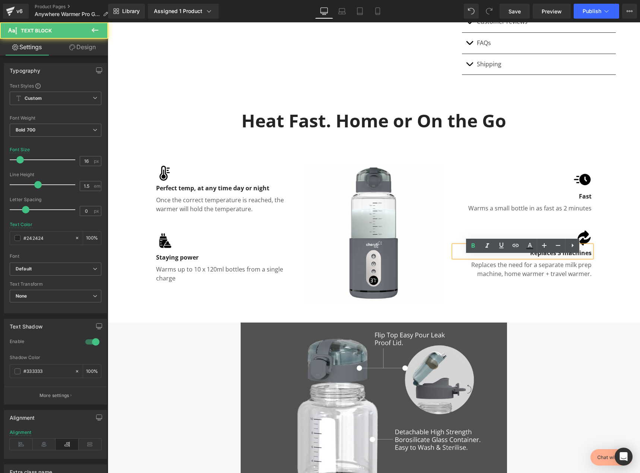
click at [559, 272] on p "Replaces the need for a separate milk prep machine, home warmer + travel warmer." at bounding box center [523, 269] width 138 height 18
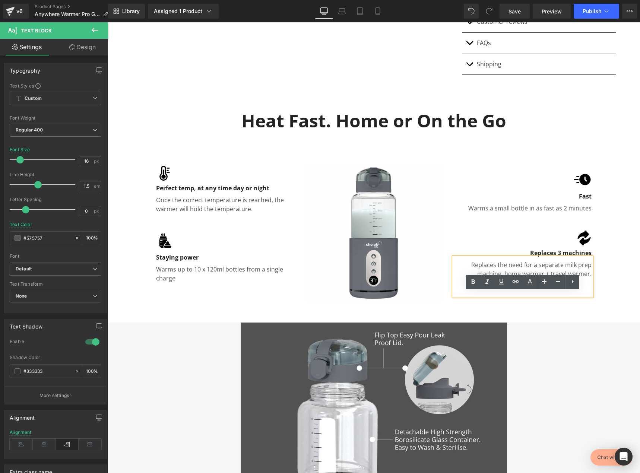
scroll to position [373, 0]
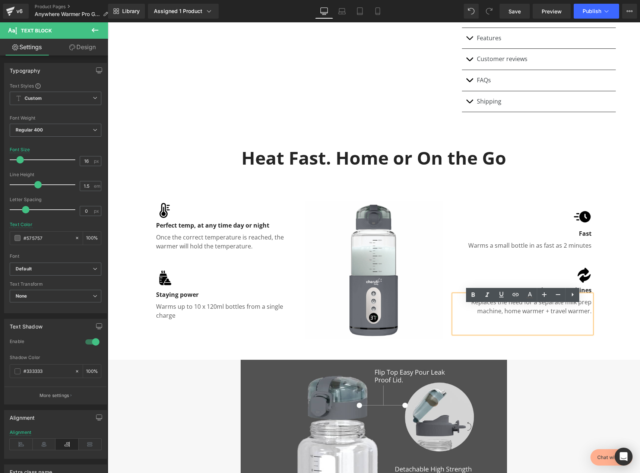
click at [432, 195] on div "Image Perfect temp, at any time day or night Text Block Once the correct temper…" at bounding box center [374, 266] width 447 height 171
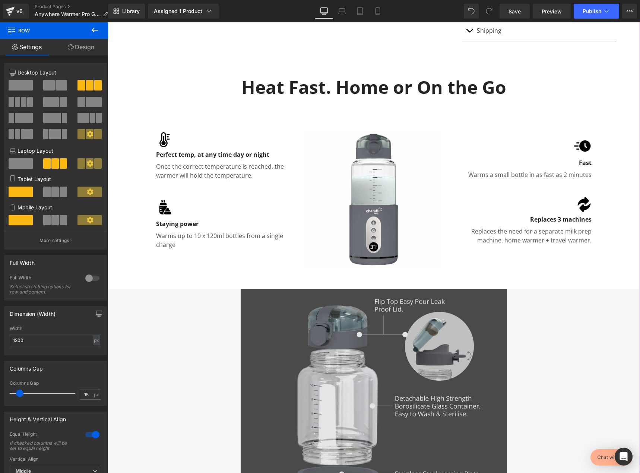
scroll to position [559, 0]
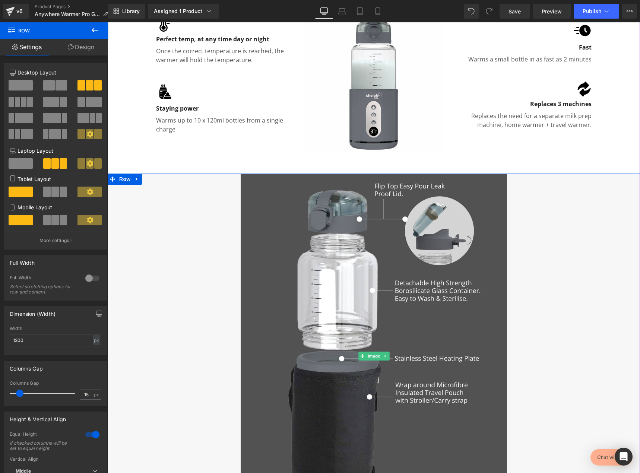
click at [536, 282] on div at bounding box center [374, 356] width 532 height 365
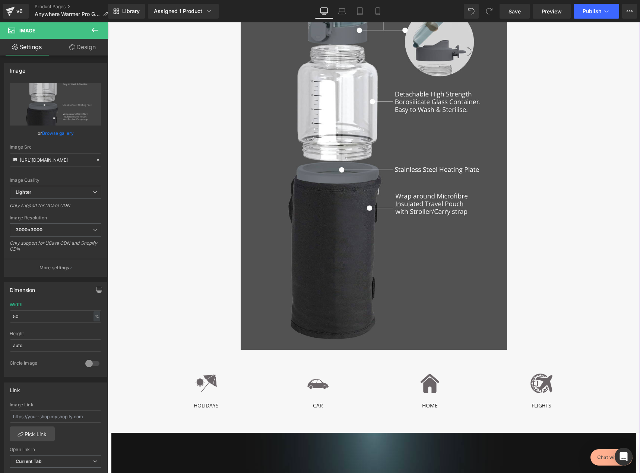
scroll to position [0, 0]
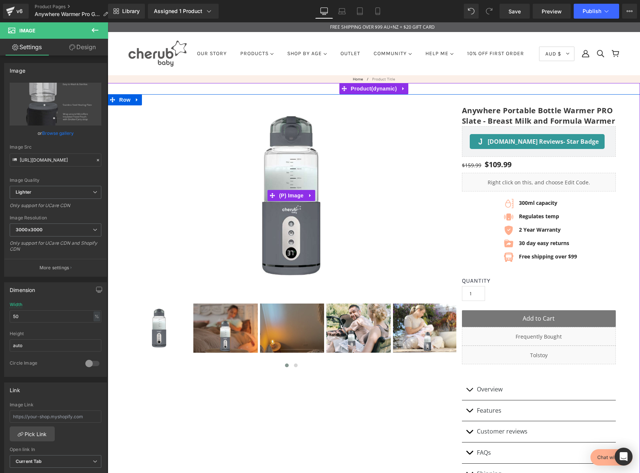
click at [412, 248] on img at bounding box center [215, 142] width 537 height 412
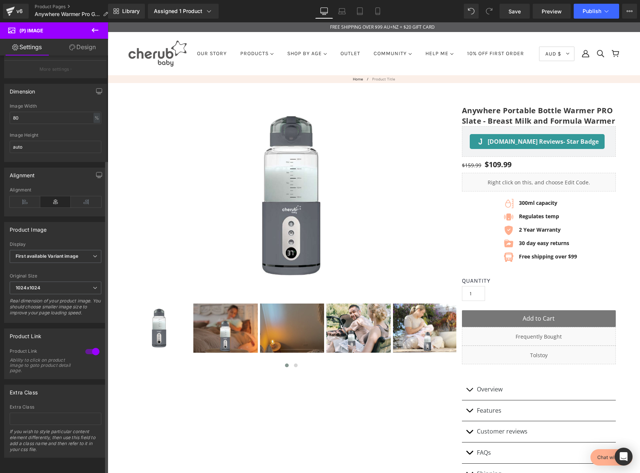
scroll to position [141, 0]
click at [70, 253] on b "First available Variant image" at bounding box center [47, 256] width 63 height 6
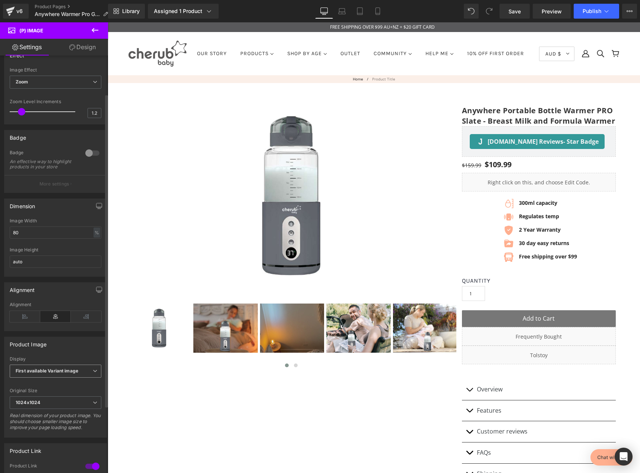
scroll to position [0, 0]
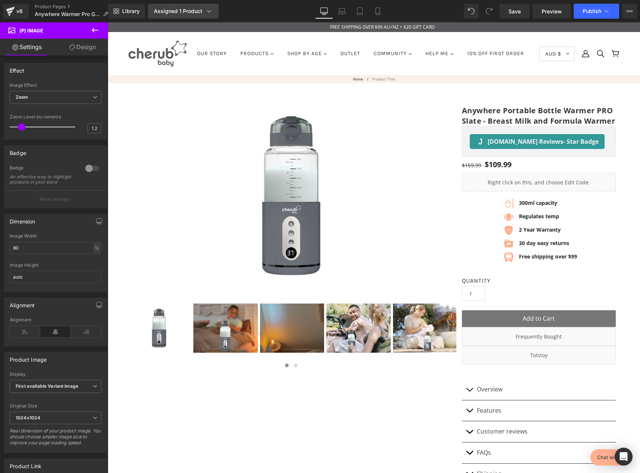
click at [192, 11] on div "Assigned 1 Product" at bounding box center [183, 10] width 59 height 7
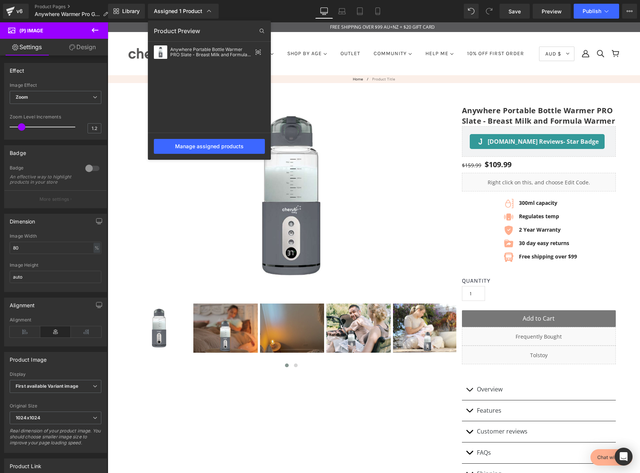
click at [322, 390] on div at bounding box center [374, 247] width 532 height 451
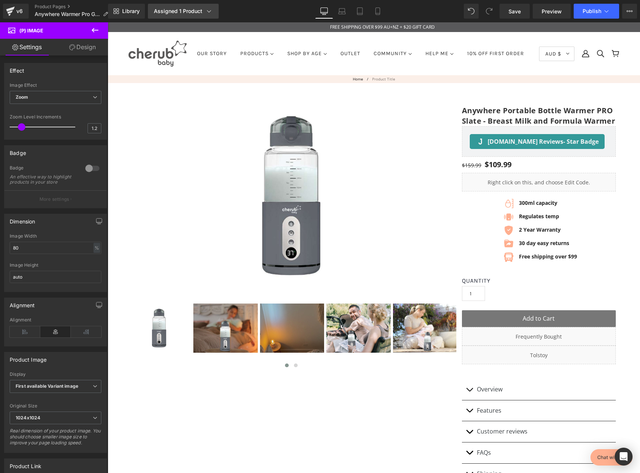
click at [209, 11] on icon at bounding box center [208, 10] width 7 height 7
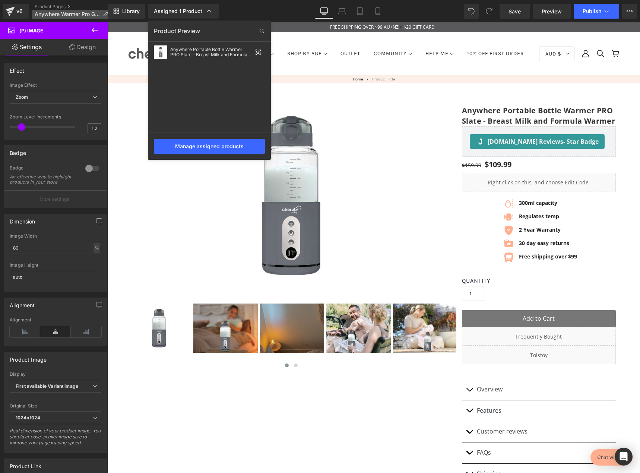
click at [95, 16] on span "Anywhere Warmer Pro Grey" at bounding box center [67, 14] width 65 height 6
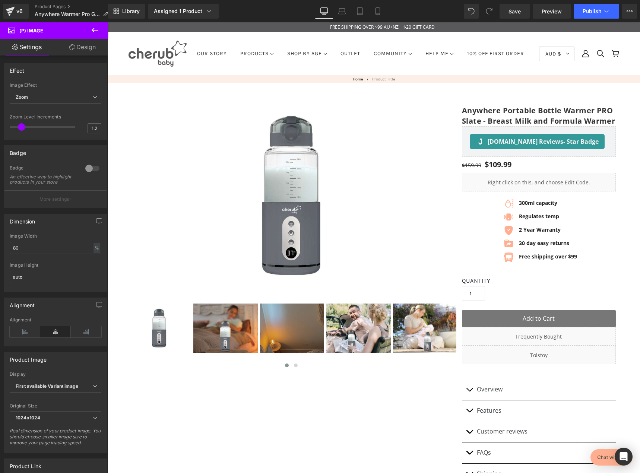
click at [82, 49] on link "Design" at bounding box center [83, 47] width 54 height 17
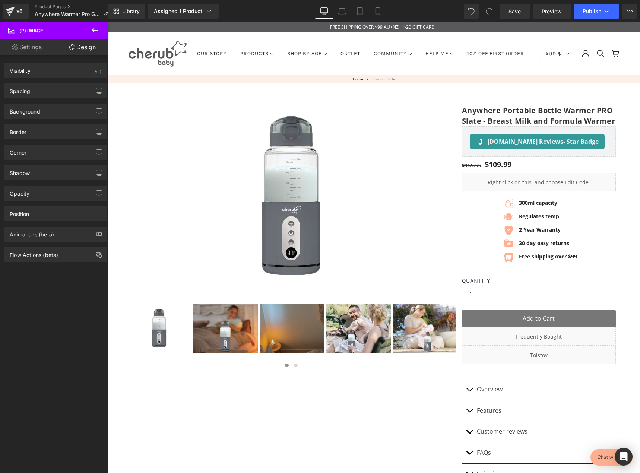
click at [95, 32] on icon at bounding box center [95, 30] width 9 height 9
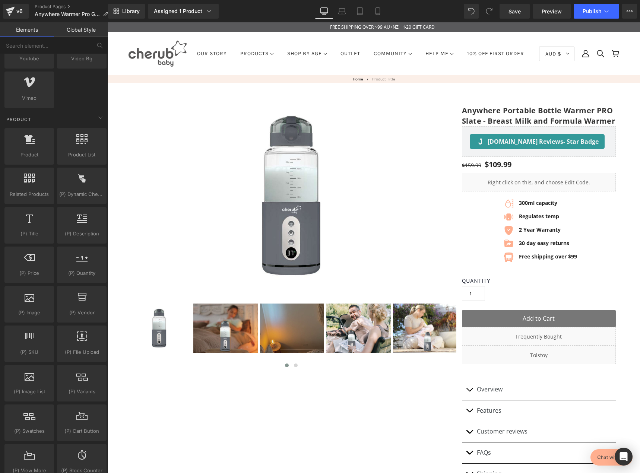
scroll to position [1303, 0]
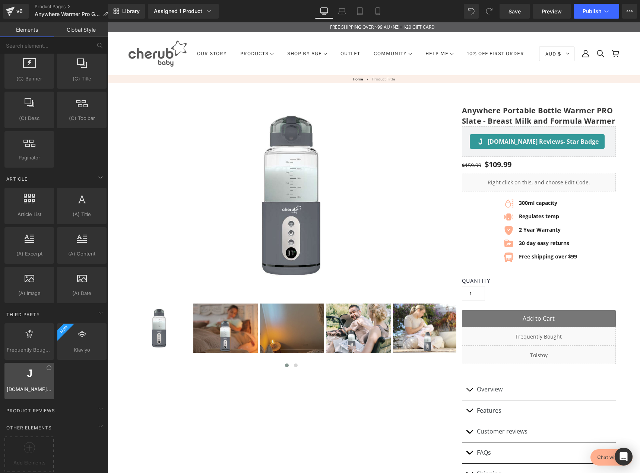
click at [31, 389] on div "[DOMAIN_NAME] Reviews reviews,judge,app,star,badge" at bounding box center [29, 381] width 50 height 37
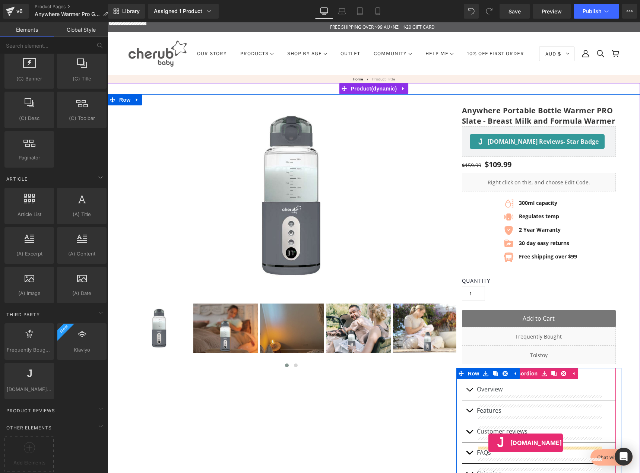
drag, startPoint x: 138, startPoint y: 404, endPoint x: 489, endPoint y: 443, distance: 352.9
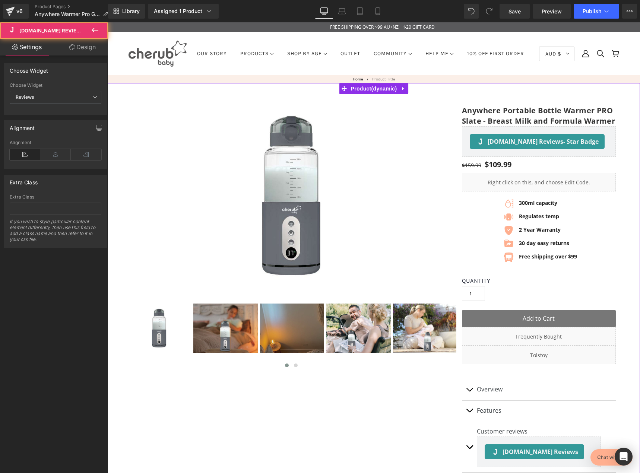
scroll to position [186, 0]
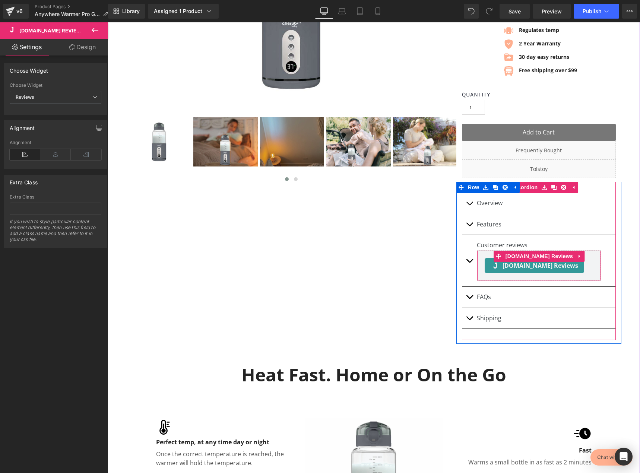
click at [548, 270] on span "[DOMAIN_NAME] Reviews - Reviews" at bounding box center [541, 265] width 76 height 9
click at [582, 302] on div "FAQs Text Block" at bounding box center [539, 297] width 154 height 21
click at [581, 273] on div "[DOMAIN_NAME] Reviews - Reviews" at bounding box center [539, 265] width 108 height 15
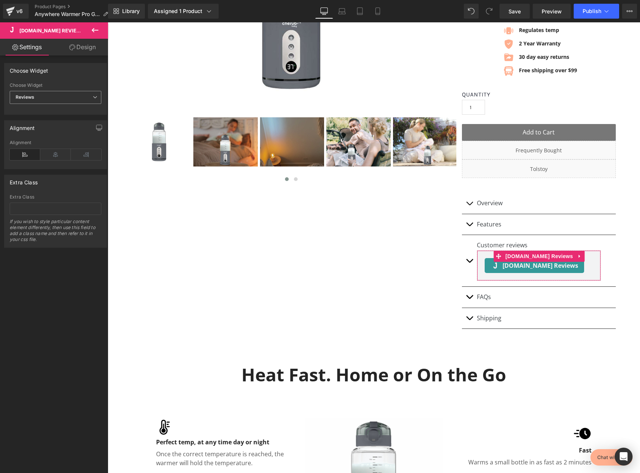
click at [87, 96] on span "Reviews" at bounding box center [56, 97] width 92 height 13
click at [87, 96] on span "Reviews" at bounding box center [54, 97] width 89 height 13
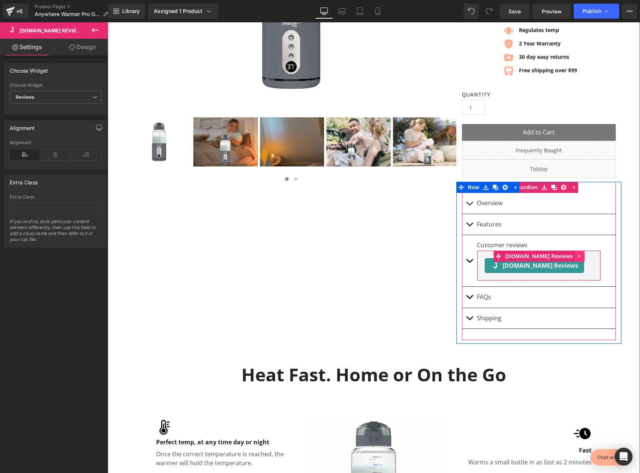
click at [577, 259] on icon at bounding box center [579, 256] width 5 height 6
click at [582, 259] on icon at bounding box center [584, 256] width 5 height 6
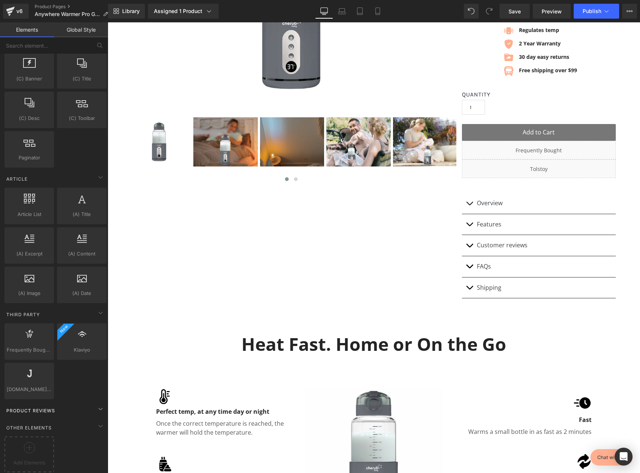
click at [91, 403] on div "Product Reviews" at bounding box center [55, 410] width 105 height 15
click at [97, 405] on icon at bounding box center [100, 409] width 9 height 9
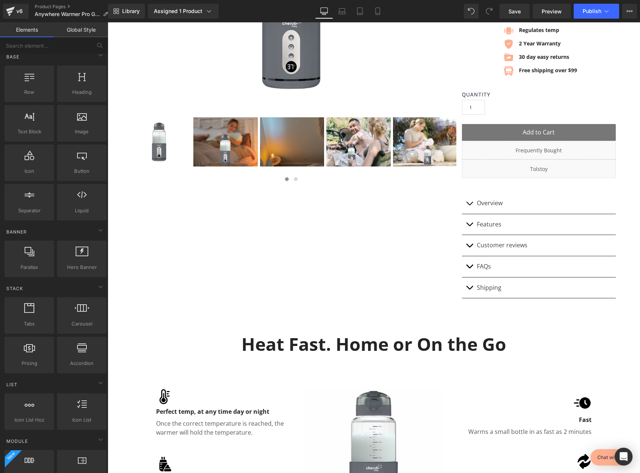
scroll to position [0, 0]
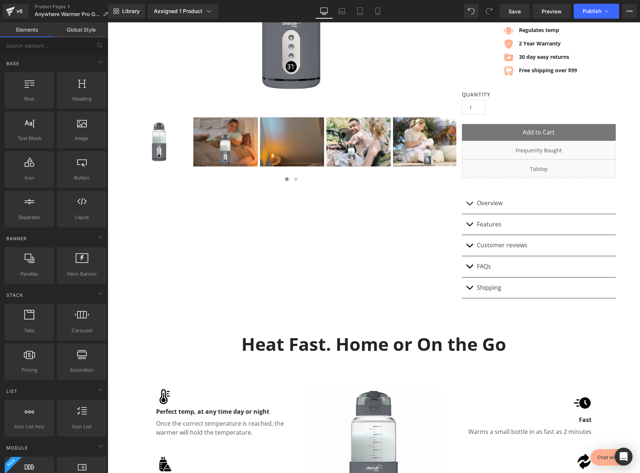
click at [82, 29] on link "Global Style" at bounding box center [81, 29] width 54 height 15
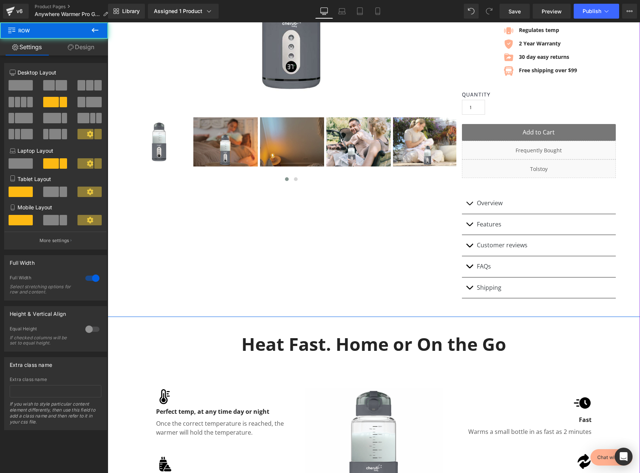
click at [349, 289] on div "Sale Off (P) Image ‹" at bounding box center [374, 112] width 532 height 409
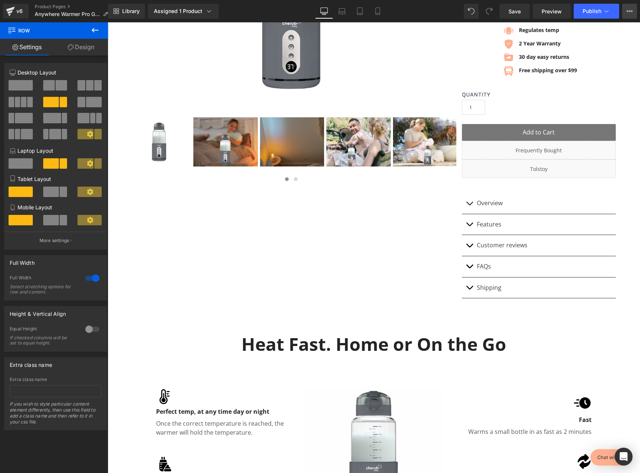
click at [631, 13] on icon at bounding box center [630, 11] width 6 height 6
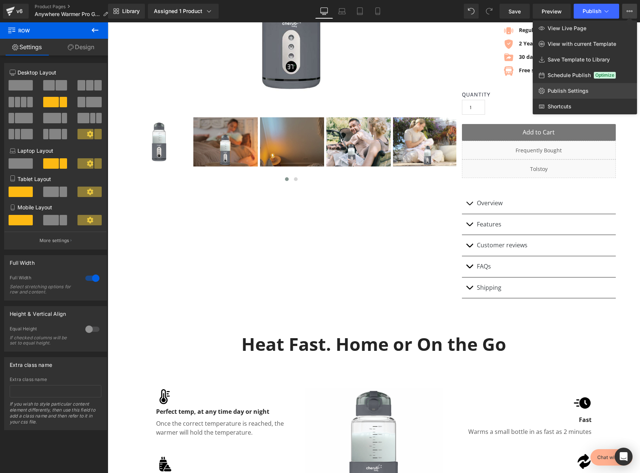
click at [598, 89] on link "Publish Settings" at bounding box center [585, 91] width 104 height 16
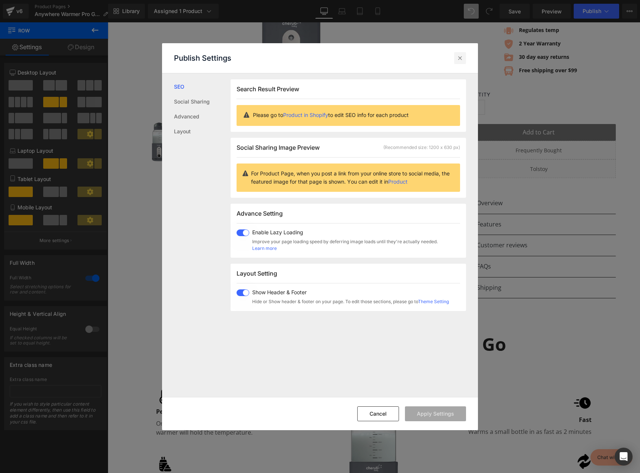
click at [462, 57] on icon at bounding box center [459, 57] width 7 height 7
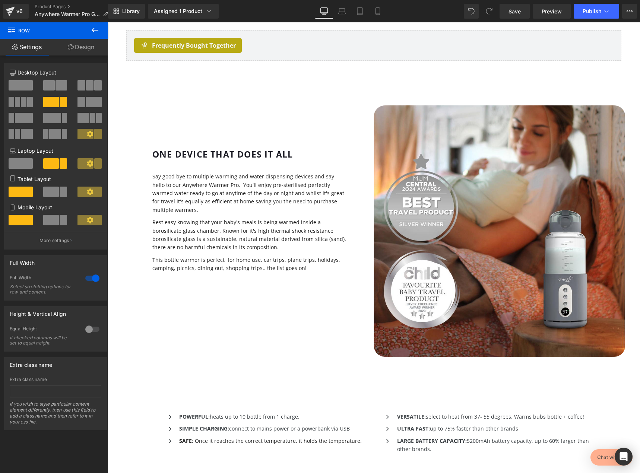
scroll to position [1491, 0]
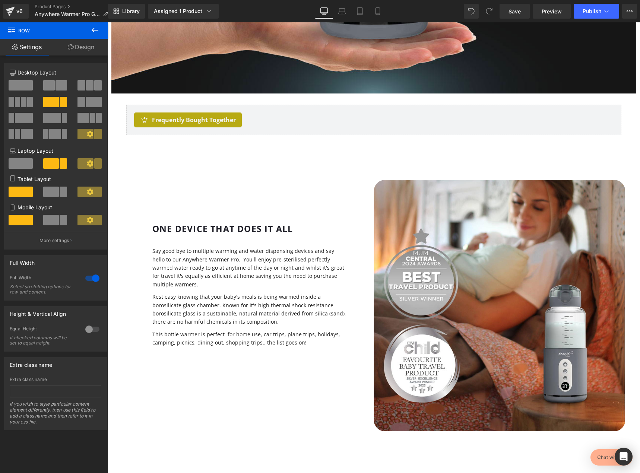
click at [264, 127] on div "Frequently Bought Together" at bounding box center [374, 120] width 480 height 15
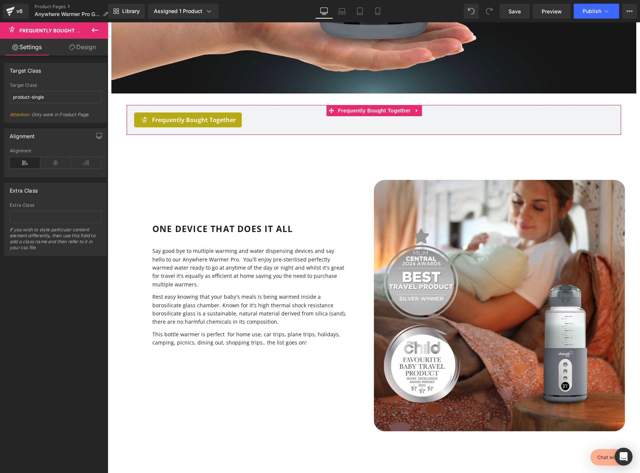
click at [54, 114] on span "Attention : Only work in Product Page." at bounding box center [56, 117] width 92 height 11
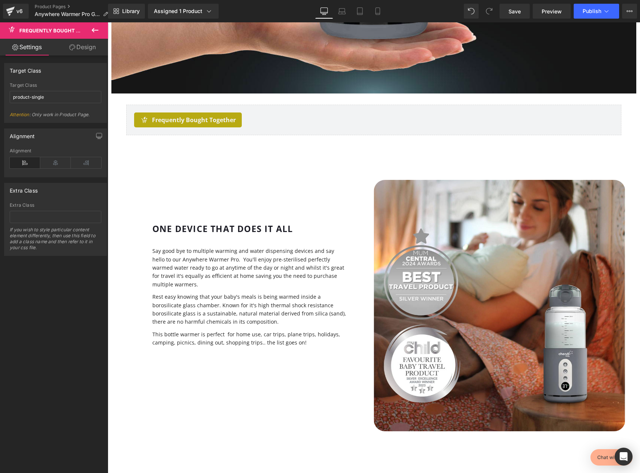
click at [14, 29] on icon at bounding box center [11, 29] width 7 height 7
click at [97, 29] on icon at bounding box center [95, 30] width 9 height 9
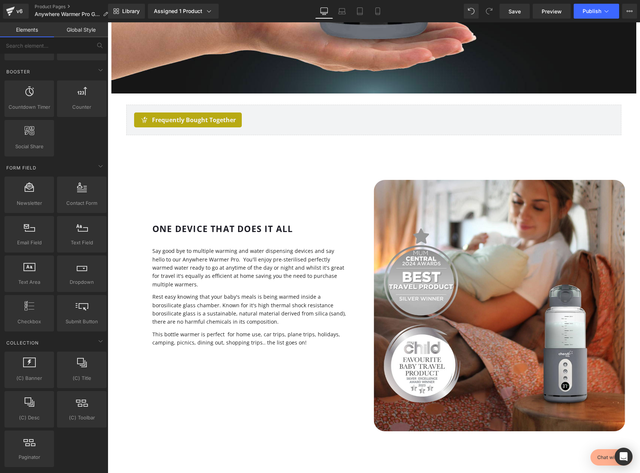
scroll to position [1303, 0]
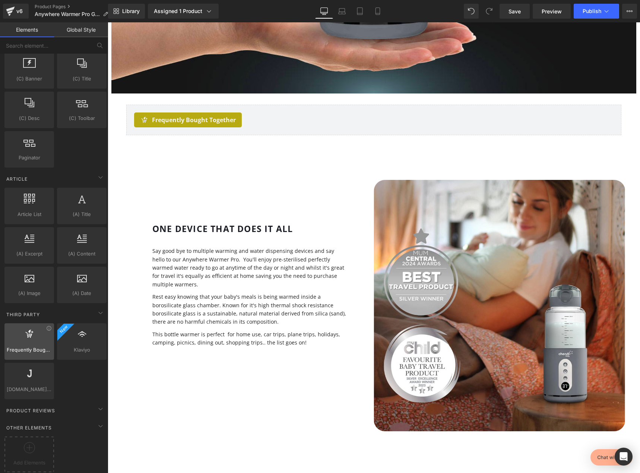
click at [31, 334] on div at bounding box center [29, 337] width 45 height 17
drag, startPoint x: 31, startPoint y: 334, endPoint x: 29, endPoint y: 346, distance: 12.4
click at [27, 349] on div "Frequently Bought Together frequently,bought,together" at bounding box center [29, 341] width 50 height 37
click at [50, 326] on icon at bounding box center [49, 329] width 6 height 6
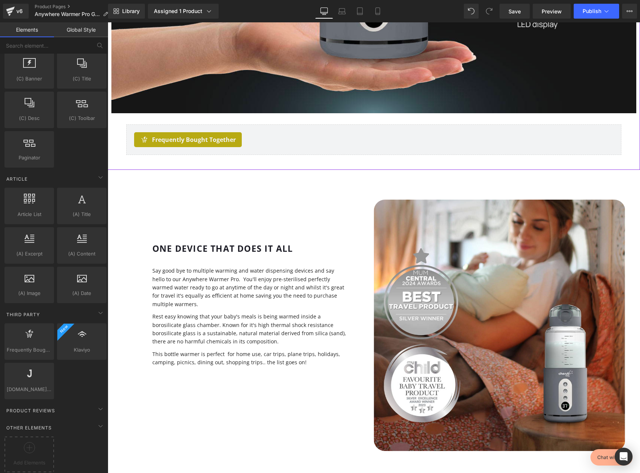
scroll to position [1192, 0]
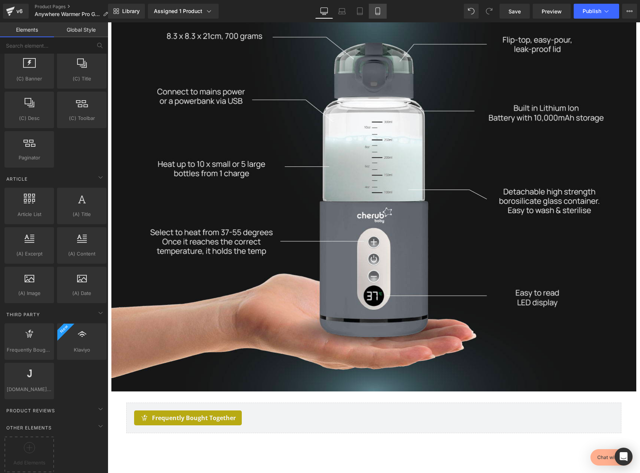
click at [381, 12] on icon at bounding box center [377, 10] width 7 height 7
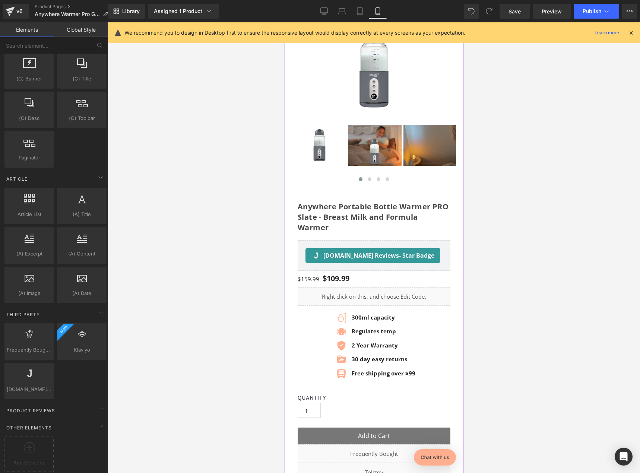
scroll to position [0, 0]
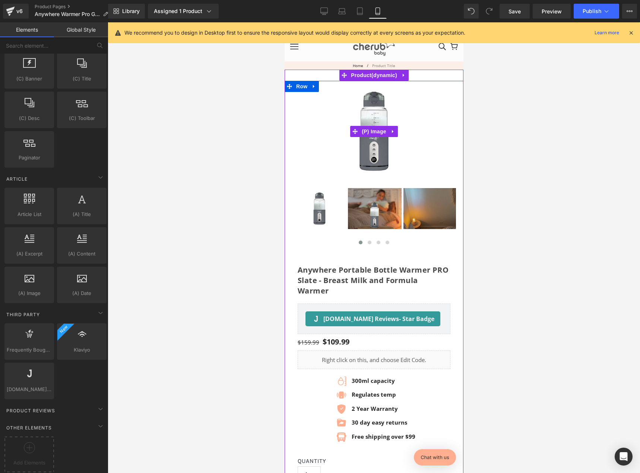
click at [395, 112] on img at bounding box center [325, 192] width 537 height 412
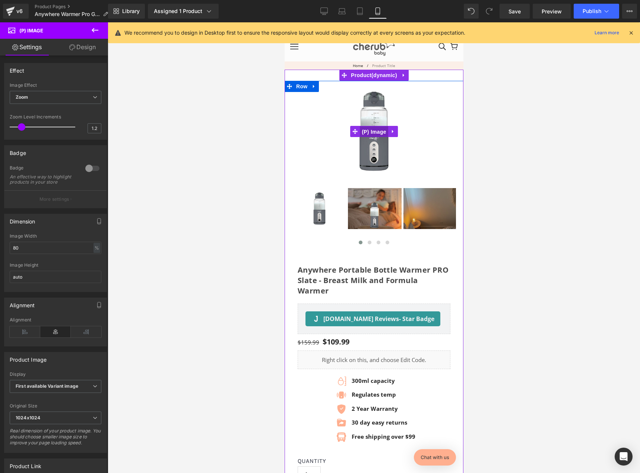
click at [380, 132] on span "(P) Image" at bounding box center [374, 131] width 28 height 11
click at [395, 135] on link at bounding box center [393, 131] width 10 height 11
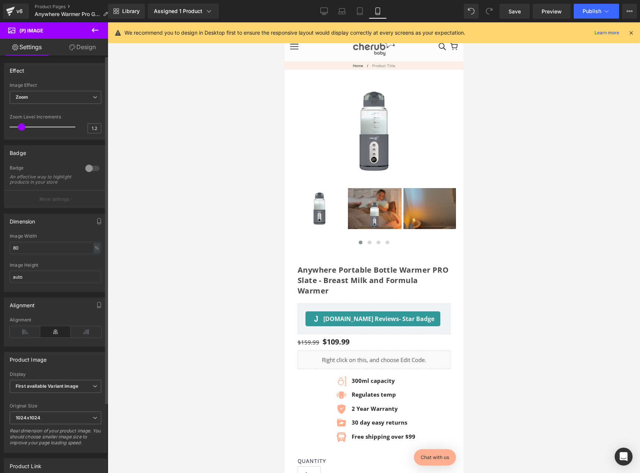
click at [89, 171] on div at bounding box center [92, 168] width 18 height 12
click at [70, 201] on button "More settings" at bounding box center [55, 199] width 102 height 18
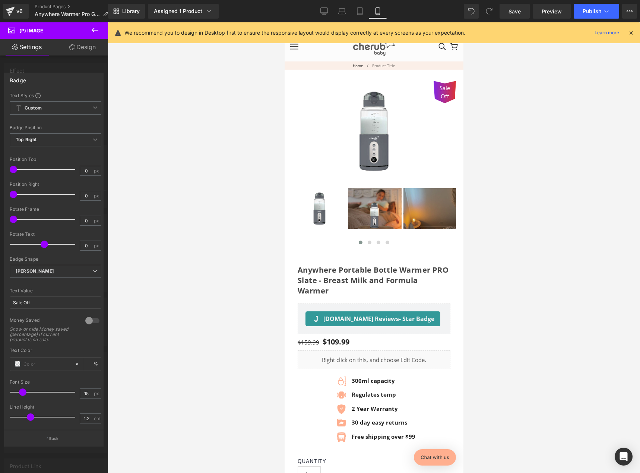
click at [16, 79] on div "Badge" at bounding box center [18, 78] width 16 height 10
click at [51, 66] on div at bounding box center [54, 249] width 108 height 455
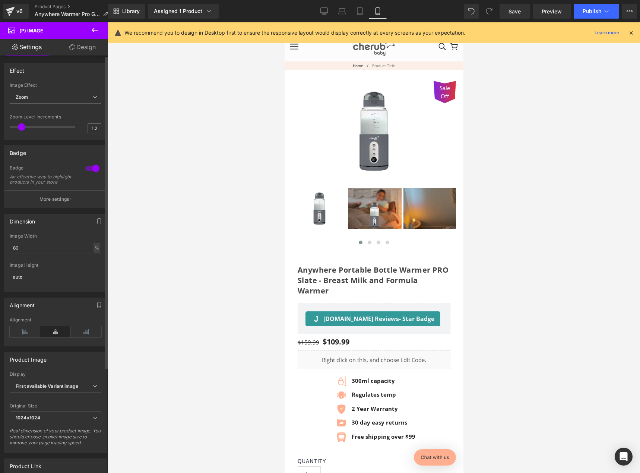
click at [74, 95] on span "Zoom" at bounding box center [56, 97] width 92 height 13
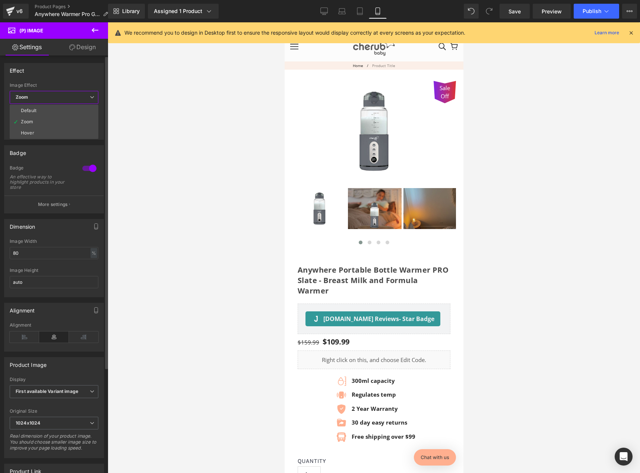
click at [74, 95] on span "Zoom" at bounding box center [54, 97] width 89 height 13
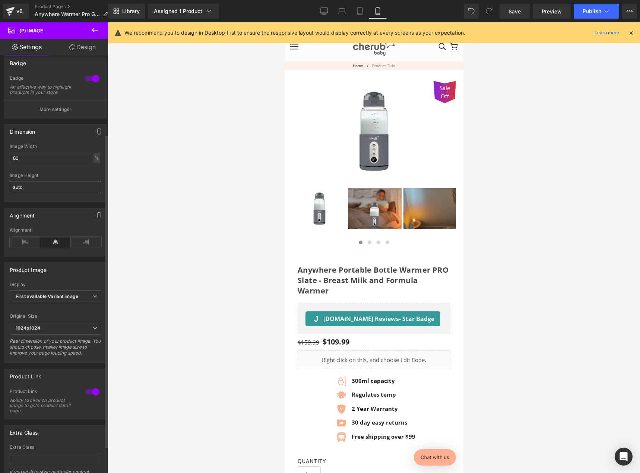
scroll to position [112, 0]
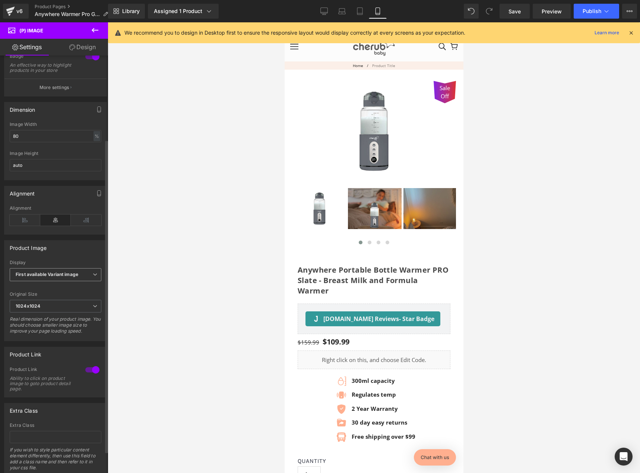
click at [74, 277] on b "First available Variant image" at bounding box center [47, 275] width 63 height 6
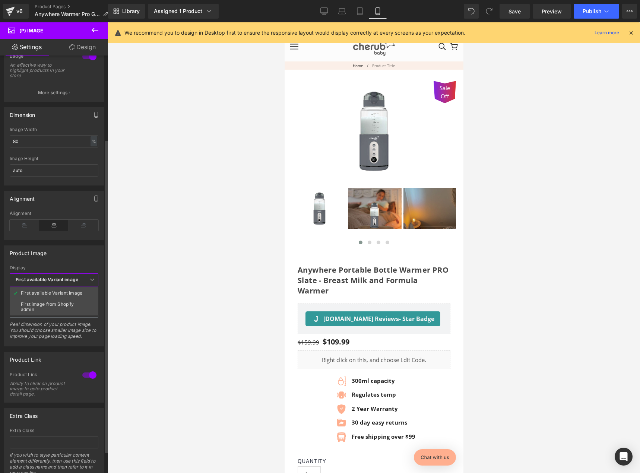
click at [74, 279] on b "First available Variant image" at bounding box center [47, 280] width 63 height 6
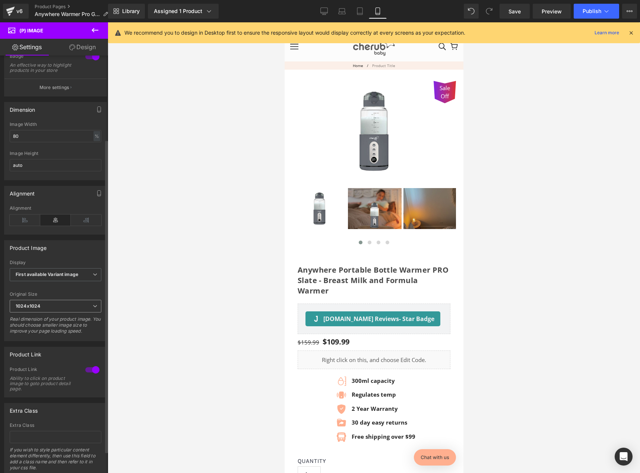
click at [60, 308] on span "1024x1024" at bounding box center [56, 306] width 92 height 13
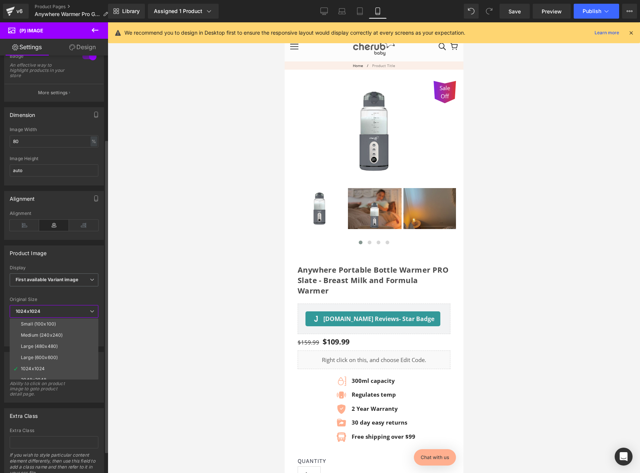
click at [60, 308] on span "1024x1024" at bounding box center [54, 311] width 89 height 13
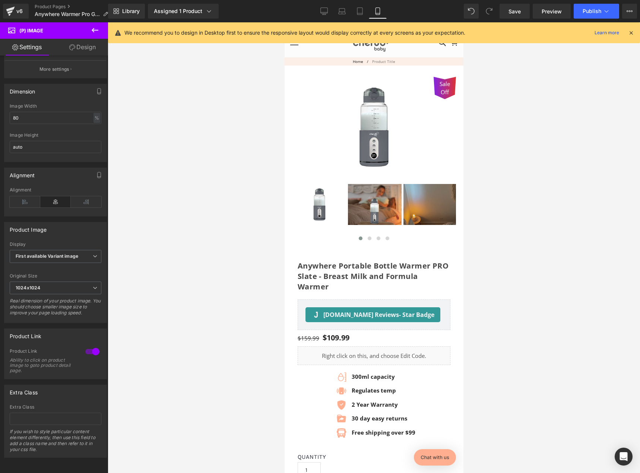
scroll to position [0, 0]
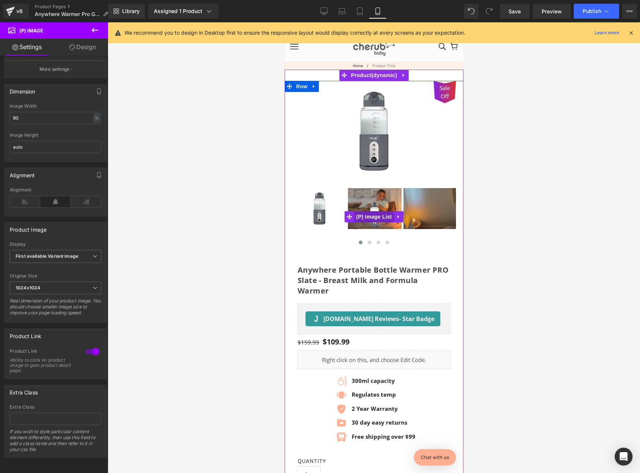
click at [376, 218] on span "(P) Image List" at bounding box center [373, 216] width 39 height 11
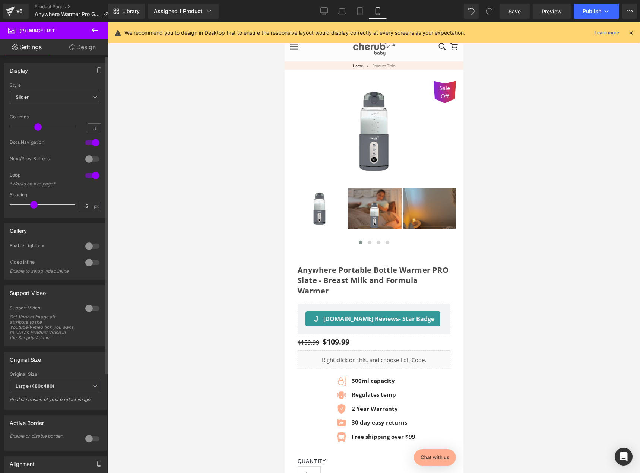
click at [74, 104] on div "Slider Default Slider" at bounding box center [56, 99] width 92 height 17
click at [76, 97] on span "Slider" at bounding box center [56, 97] width 92 height 13
click at [76, 97] on span "Slider" at bounding box center [54, 97] width 89 height 13
click at [76, 97] on span "Slider" at bounding box center [56, 97] width 92 height 13
click at [69, 109] on li "Default" at bounding box center [54, 110] width 89 height 11
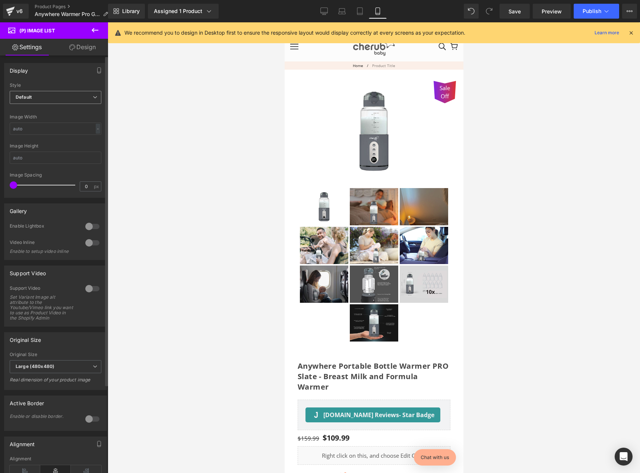
click at [72, 98] on span "Default" at bounding box center [56, 97] width 92 height 13
click at [68, 121] on li "Slider" at bounding box center [54, 121] width 89 height 11
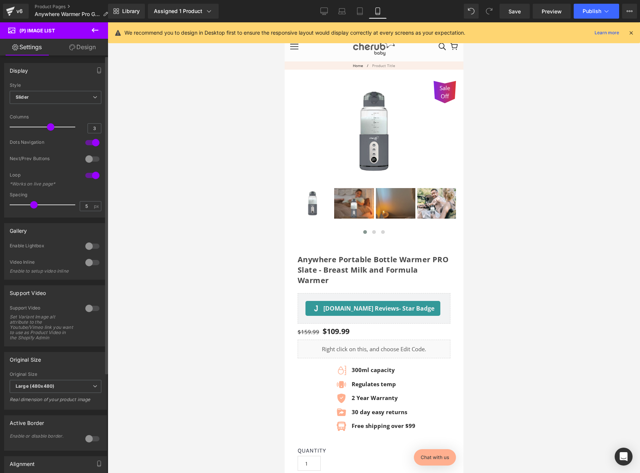
drag, startPoint x: 38, startPoint y: 126, endPoint x: 45, endPoint y: 126, distance: 6.7
click at [47, 126] on span at bounding box center [50, 126] width 7 height 7
click at [94, 158] on div at bounding box center [92, 159] width 18 height 12
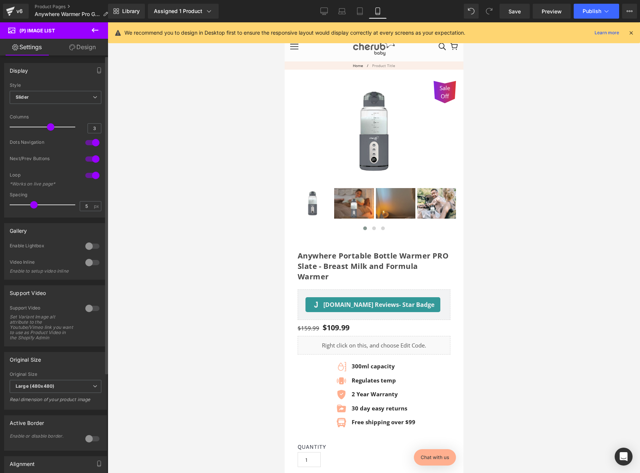
click at [89, 140] on div at bounding box center [92, 143] width 18 height 12
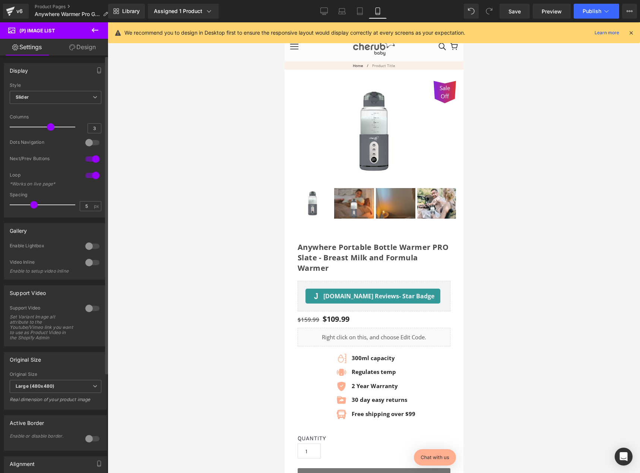
click at [87, 247] on div at bounding box center [92, 246] width 18 height 12
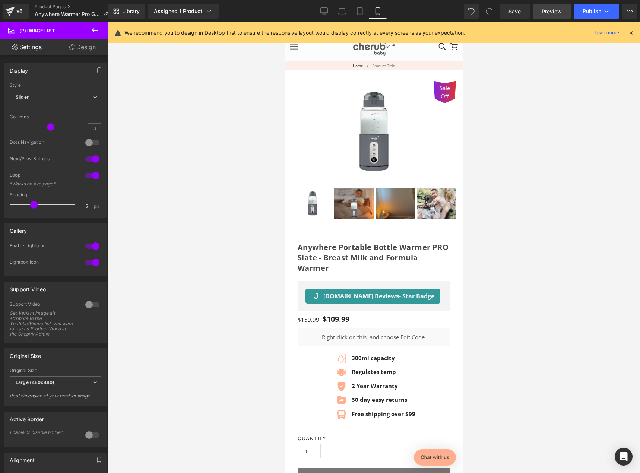
click at [550, 7] on span "Preview" at bounding box center [552, 11] width 20 height 8
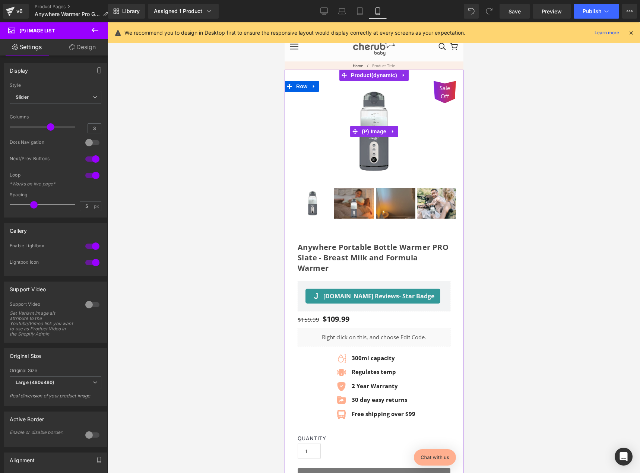
click at [379, 143] on img at bounding box center [362, 94] width 537 height 412
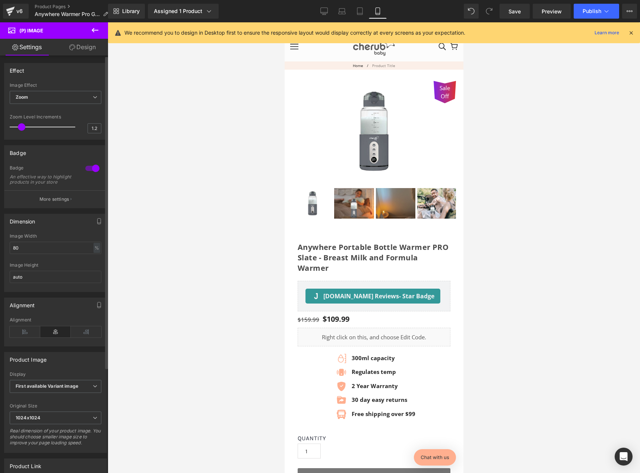
click at [93, 167] on div at bounding box center [92, 168] width 18 height 12
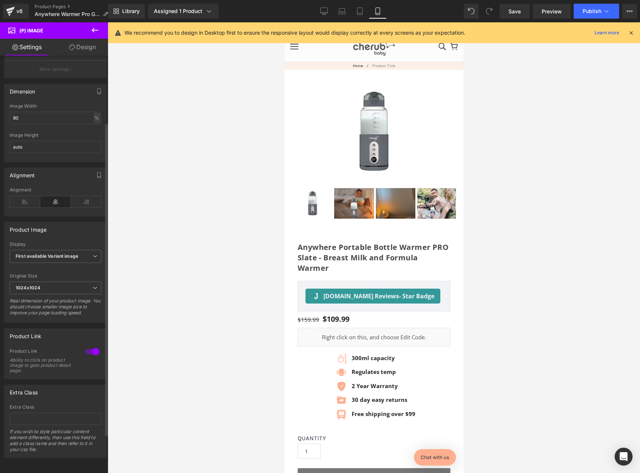
scroll to position [141, 0]
click at [90, 346] on div at bounding box center [92, 352] width 18 height 12
click at [543, 12] on span "Preview" at bounding box center [552, 11] width 20 height 8
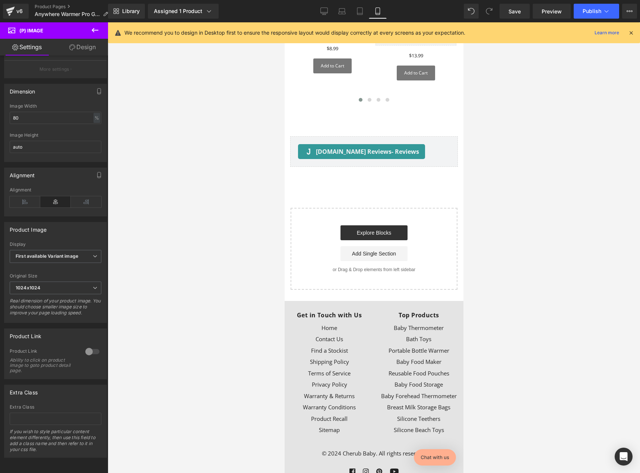
scroll to position [4090, 0]
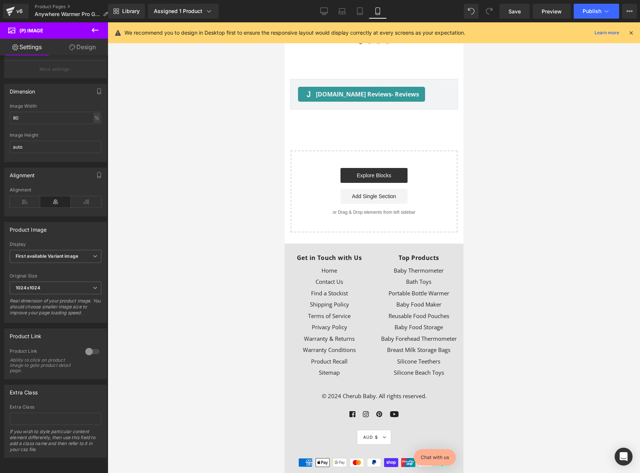
click at [628, 36] on div "We recommend you to design in Desktop first to ensure the responsive layout wou…" at bounding box center [376, 32] width 504 height 9
click at [631, 33] on icon at bounding box center [631, 32] width 7 height 7
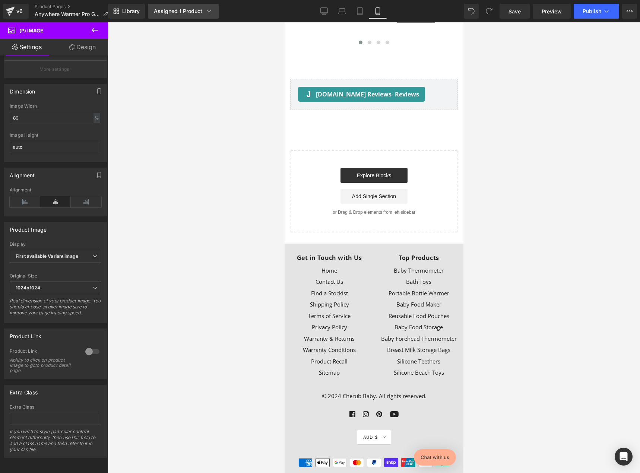
click at [210, 7] on icon at bounding box center [208, 10] width 7 height 7
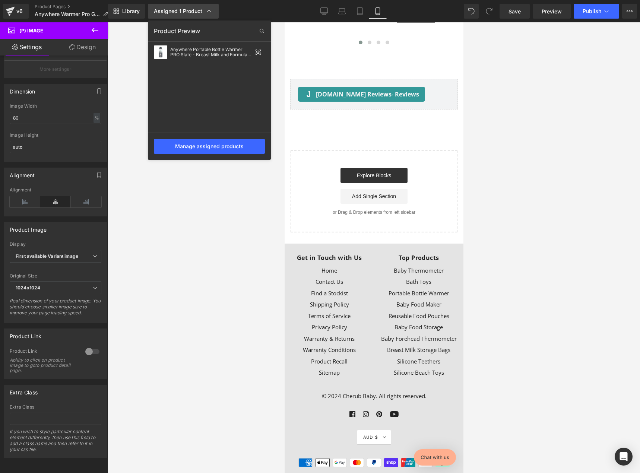
click at [210, 7] on icon at bounding box center [208, 10] width 7 height 7
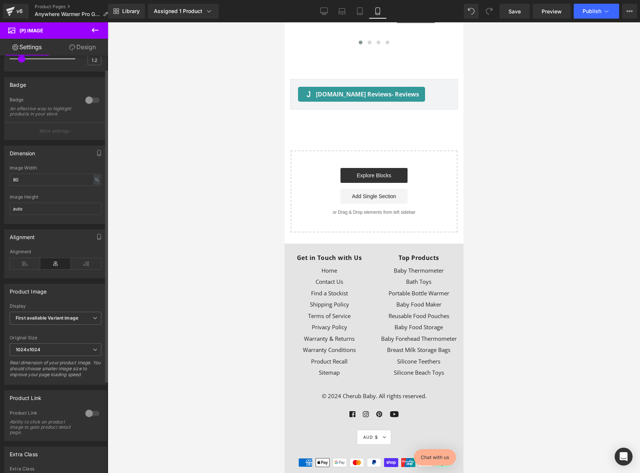
scroll to position [0, 0]
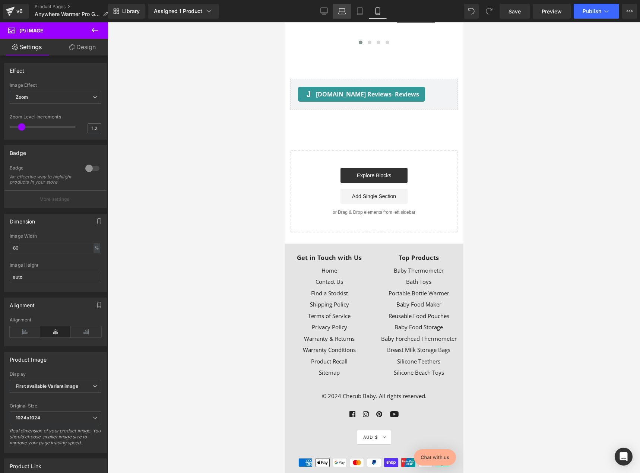
click at [338, 15] on icon at bounding box center [341, 10] width 7 height 7
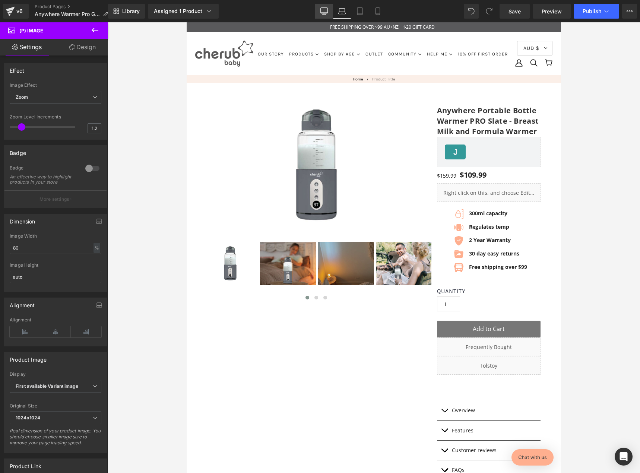
click at [326, 15] on icon at bounding box center [324, 15] width 4 height 0
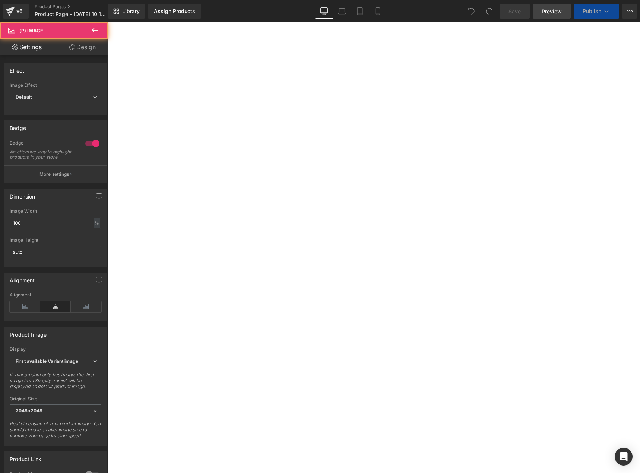
click at [552, 13] on span "Preview" at bounding box center [552, 11] width 20 height 8
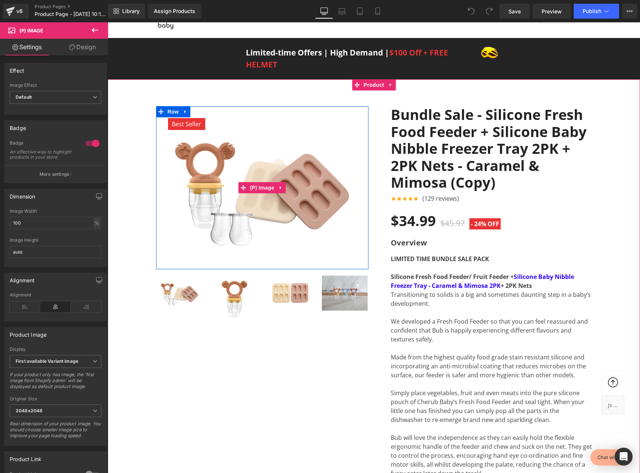
scroll to position [37, 0]
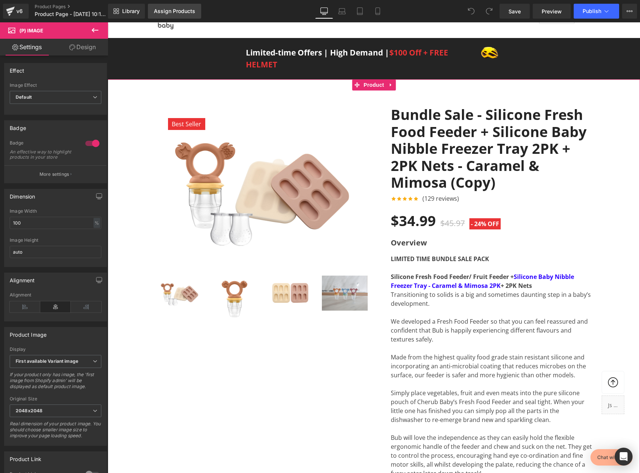
click at [187, 13] on div "Assign Products" at bounding box center [174, 11] width 41 height 6
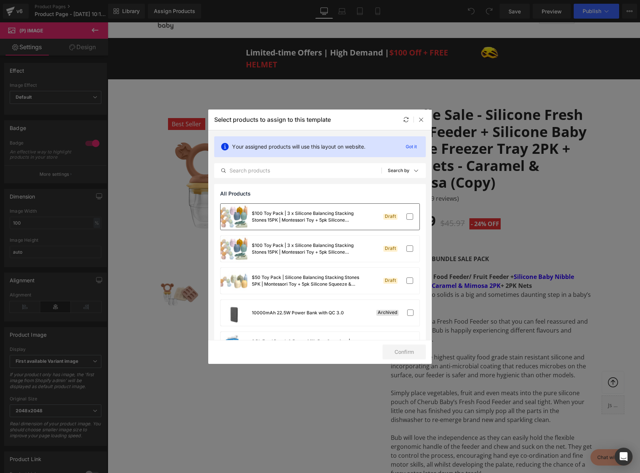
click at [309, 217] on div "$100 Toy Pack | 3 x Silicone Balancing Stacking Stones 15PK | Montessori Toy + …" at bounding box center [308, 216] width 112 height 13
click at [347, 308] on div "10000mAh 22.5W Power Bank with QC 3.0 Archived" at bounding box center [320, 313] width 199 height 26
click at [371, 315] on div "10000mAh 22.5W Power Bank with QC 3.0 Archived" at bounding box center [320, 313] width 199 height 26
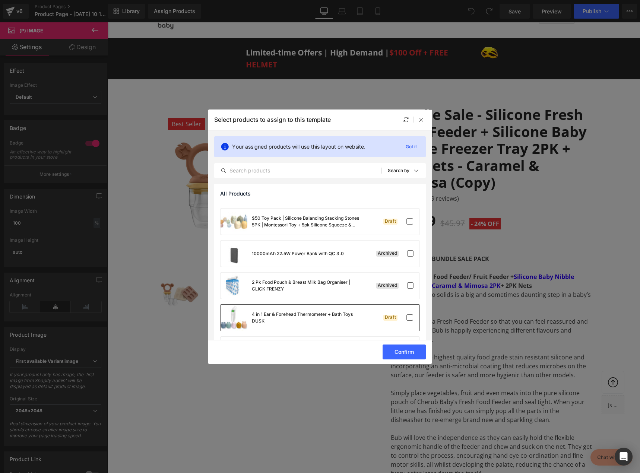
scroll to position [0, 0]
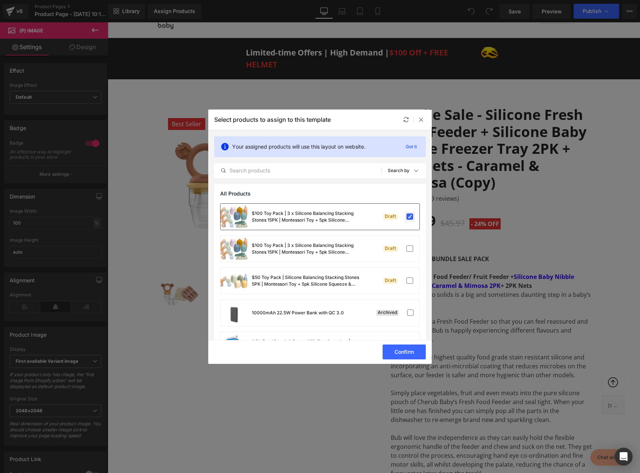
click at [407, 218] on label at bounding box center [410, 217] width 7 height 7
click at [410, 217] on input "checkbox" at bounding box center [410, 217] width 0 height 0
click at [407, 310] on label at bounding box center [410, 313] width 7 height 7
click at [410, 313] on input "checkbox" at bounding box center [410, 313] width 0 height 0
click at [414, 348] on button "Confirm" at bounding box center [404, 352] width 43 height 15
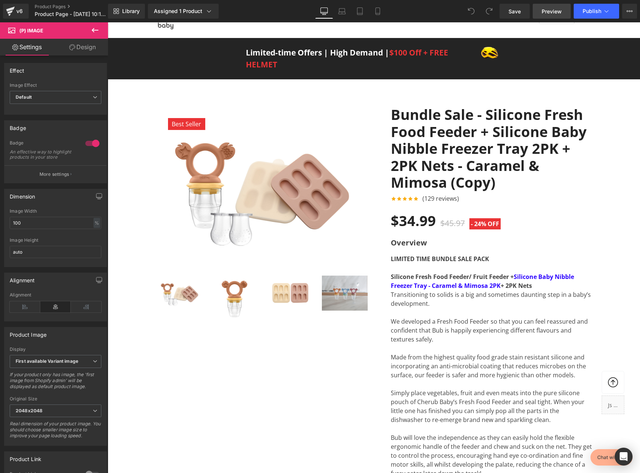
click at [555, 12] on span "Preview" at bounding box center [552, 11] width 20 height 8
click at [59, 99] on span "Default" at bounding box center [56, 97] width 92 height 13
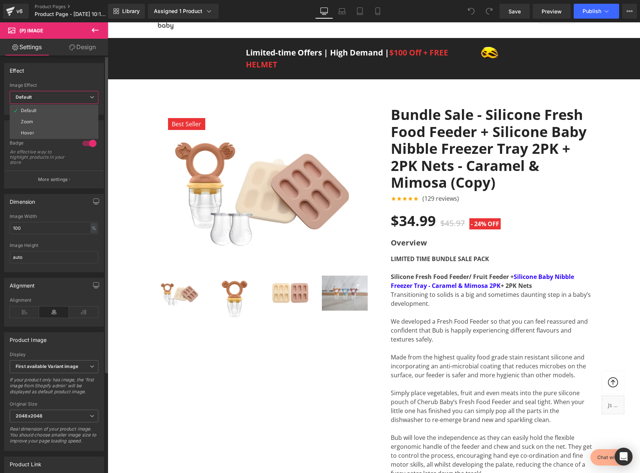
click at [59, 99] on span "Default" at bounding box center [54, 97] width 89 height 13
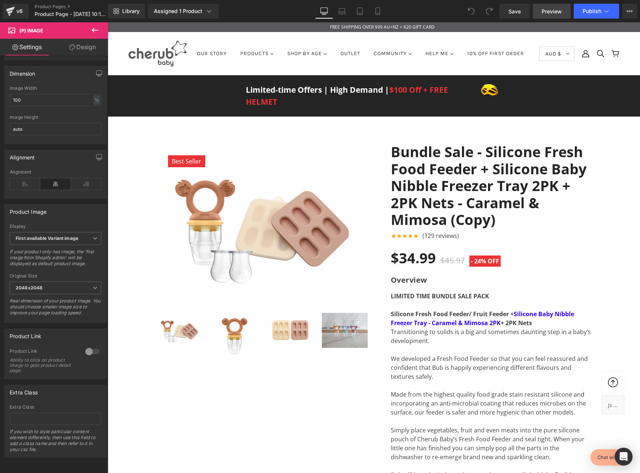
click at [562, 7] on link "Preview" at bounding box center [552, 11] width 38 height 15
click at [516, 11] on span "Save" at bounding box center [515, 11] width 12 height 8
click at [626, 8] on button "View Live Page View with current Template Save Template to Library Schedule Pub…" at bounding box center [629, 11] width 15 height 15
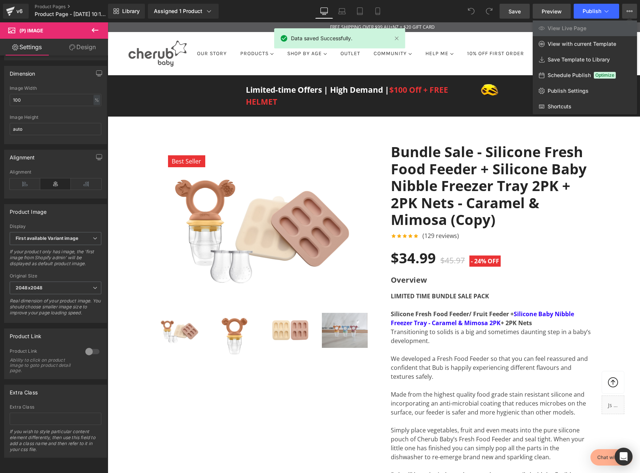
click at [557, 12] on span "Preview" at bounding box center [552, 11] width 20 height 8
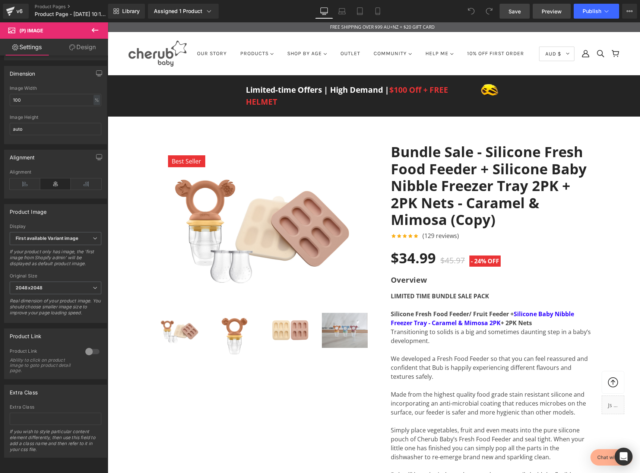
click at [554, 15] on span "Preview" at bounding box center [552, 11] width 20 height 8
click at [206, 9] on icon at bounding box center [208, 10] width 7 height 7
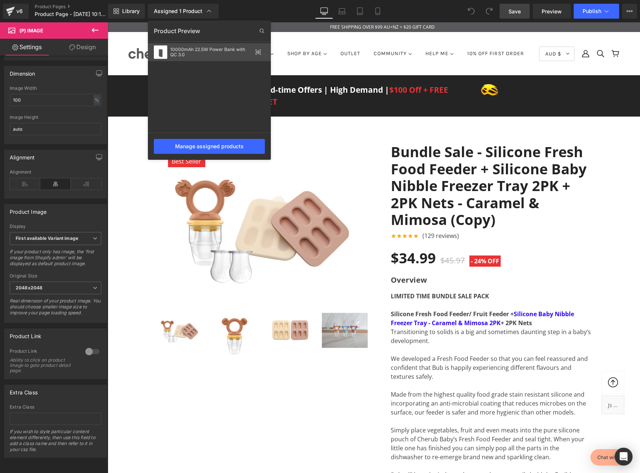
click at [259, 52] on icon at bounding box center [258, 52] width 6 height 6
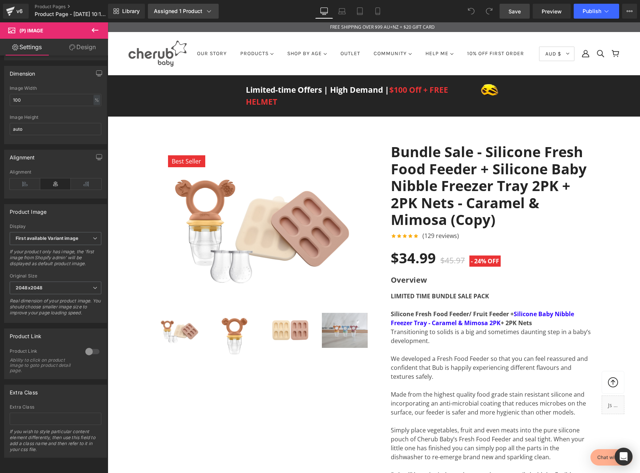
click at [198, 15] on div "Assigned 1 Product" at bounding box center [183, 10] width 59 height 7
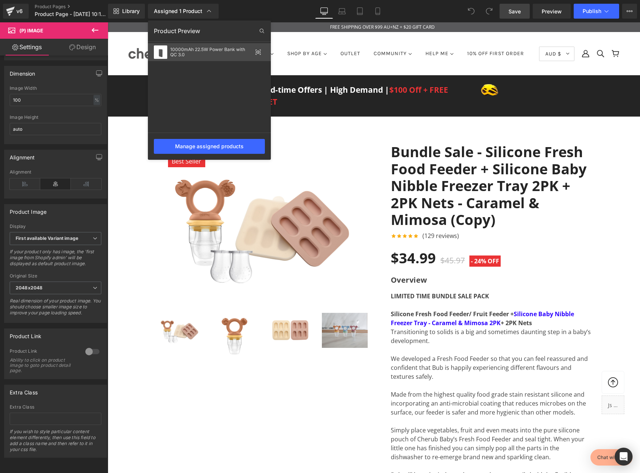
click at [190, 47] on div "10000mAh 22.5W Power Bank with QC 3.0" at bounding box center [211, 52] width 82 height 10
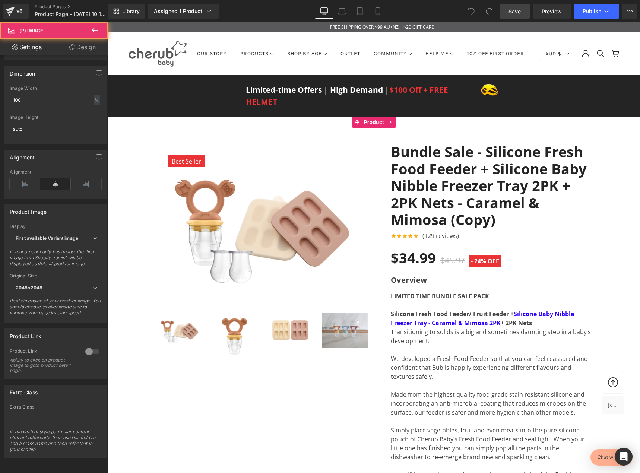
click at [319, 200] on img at bounding box center [262, 224] width 212 height 163
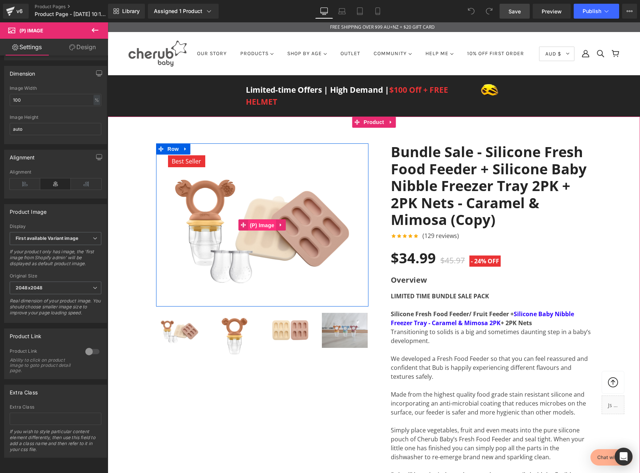
click at [272, 230] on span "(P) Image" at bounding box center [262, 225] width 28 height 11
click at [277, 225] on link at bounding box center [281, 224] width 10 height 11
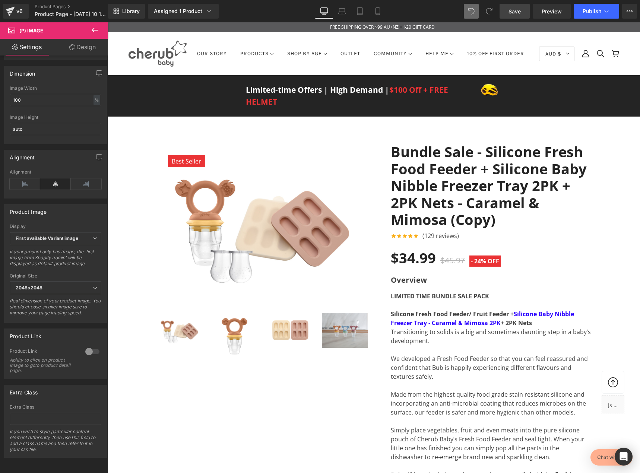
click at [477, 12] on button at bounding box center [471, 11] width 15 height 15
click at [475, 13] on span at bounding box center [471, 11] width 10 height 10
click at [475, 13] on span at bounding box center [471, 11] width 11 height 11
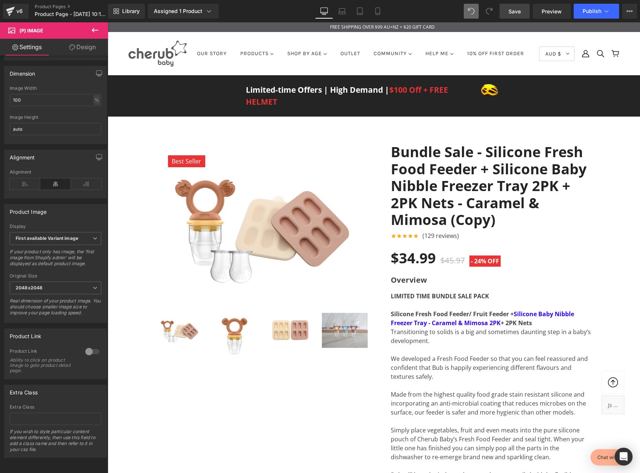
click at [92, 30] on icon at bounding box center [95, 30] width 7 height 4
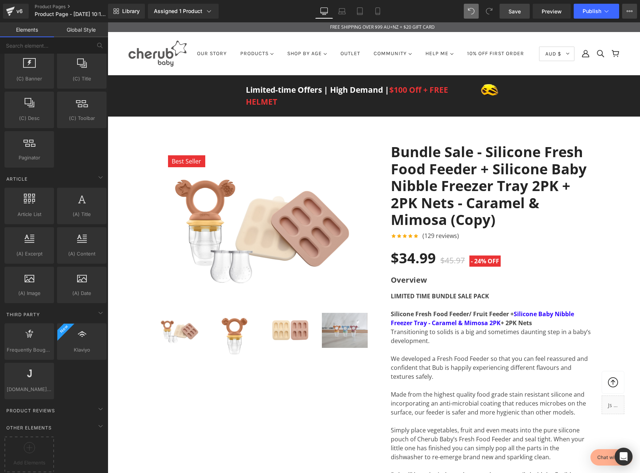
click at [627, 15] on button "View Live Page View with current Template Save Template to Library Schedule Pub…" at bounding box center [629, 11] width 15 height 15
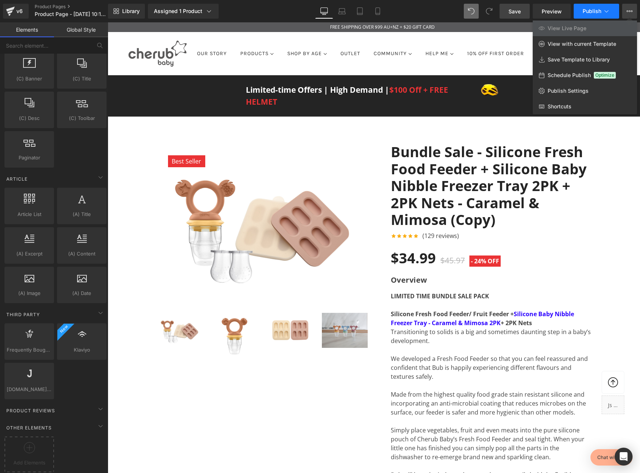
click at [609, 11] on icon at bounding box center [606, 10] width 7 height 7
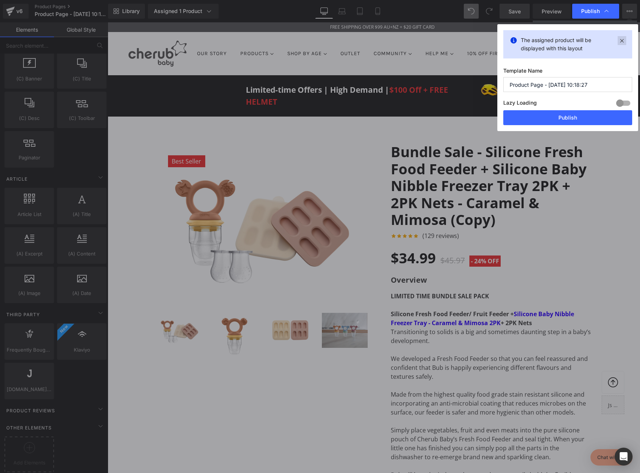
click at [620, 42] on icon at bounding box center [622, 40] width 9 height 9
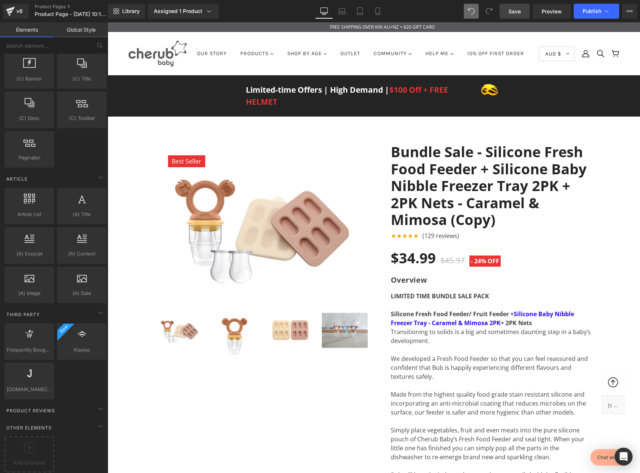
click at [628, 12] on icon at bounding box center [628, 10] width 2 height 1
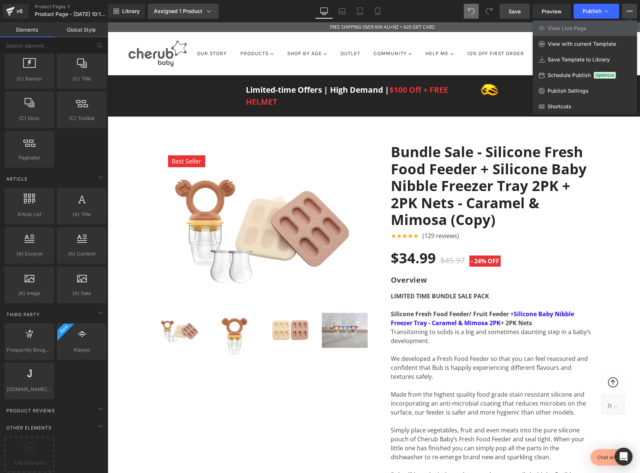
click at [204, 14] on div "Assigned 1 Product" at bounding box center [183, 10] width 59 height 7
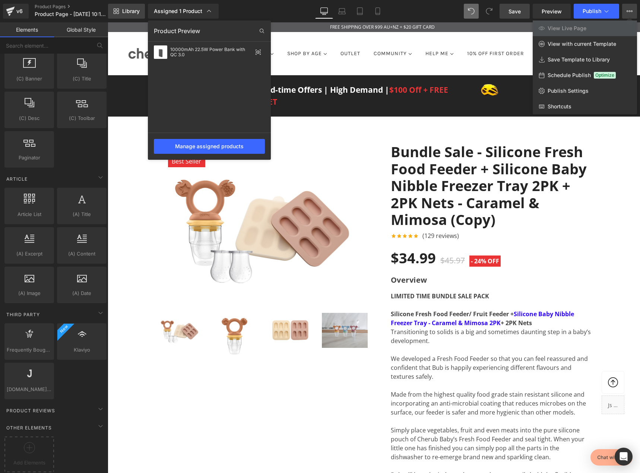
click at [117, 12] on icon at bounding box center [118, 13] width 3 height 3
